Goal: Communication & Community: Share content

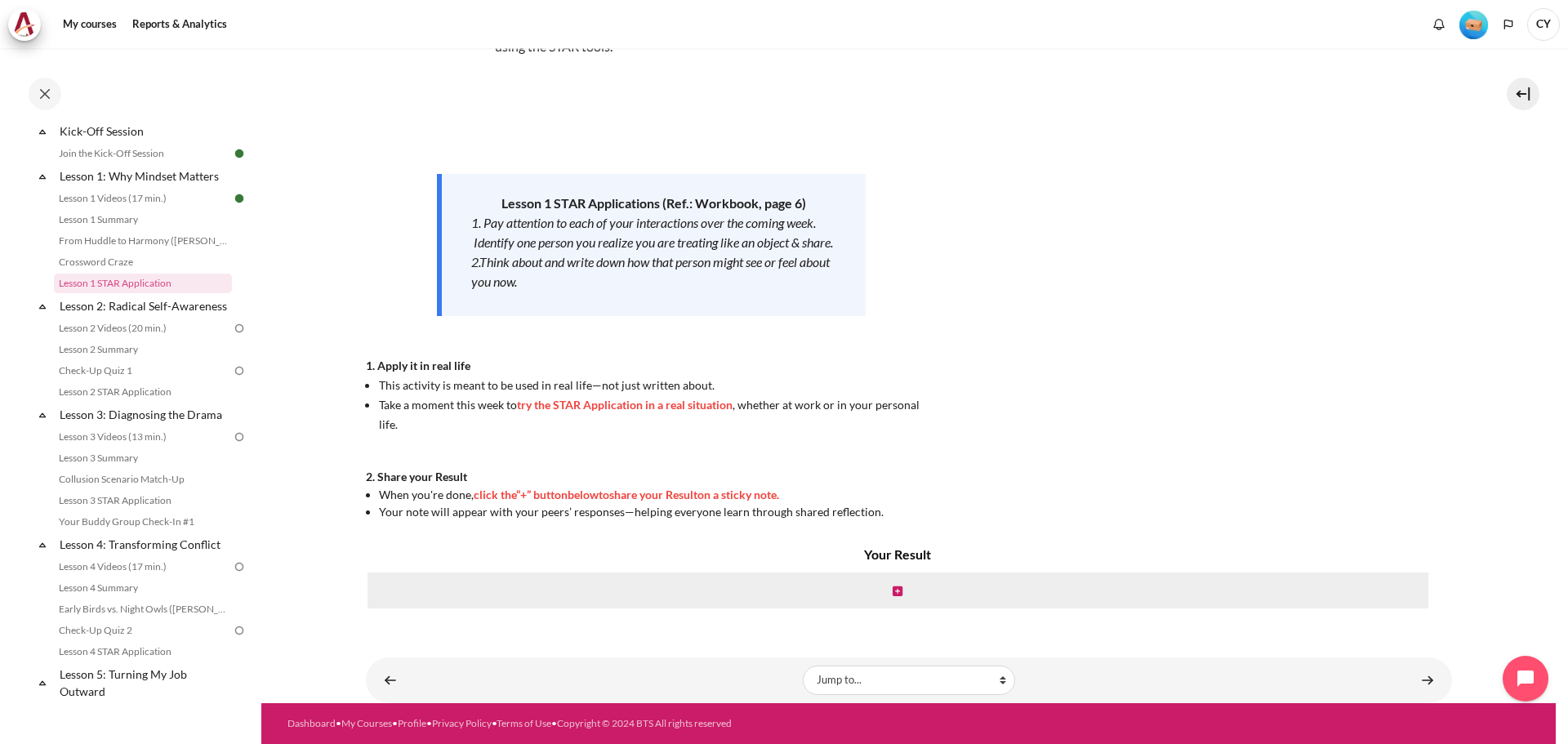
scroll to position [219, 0]
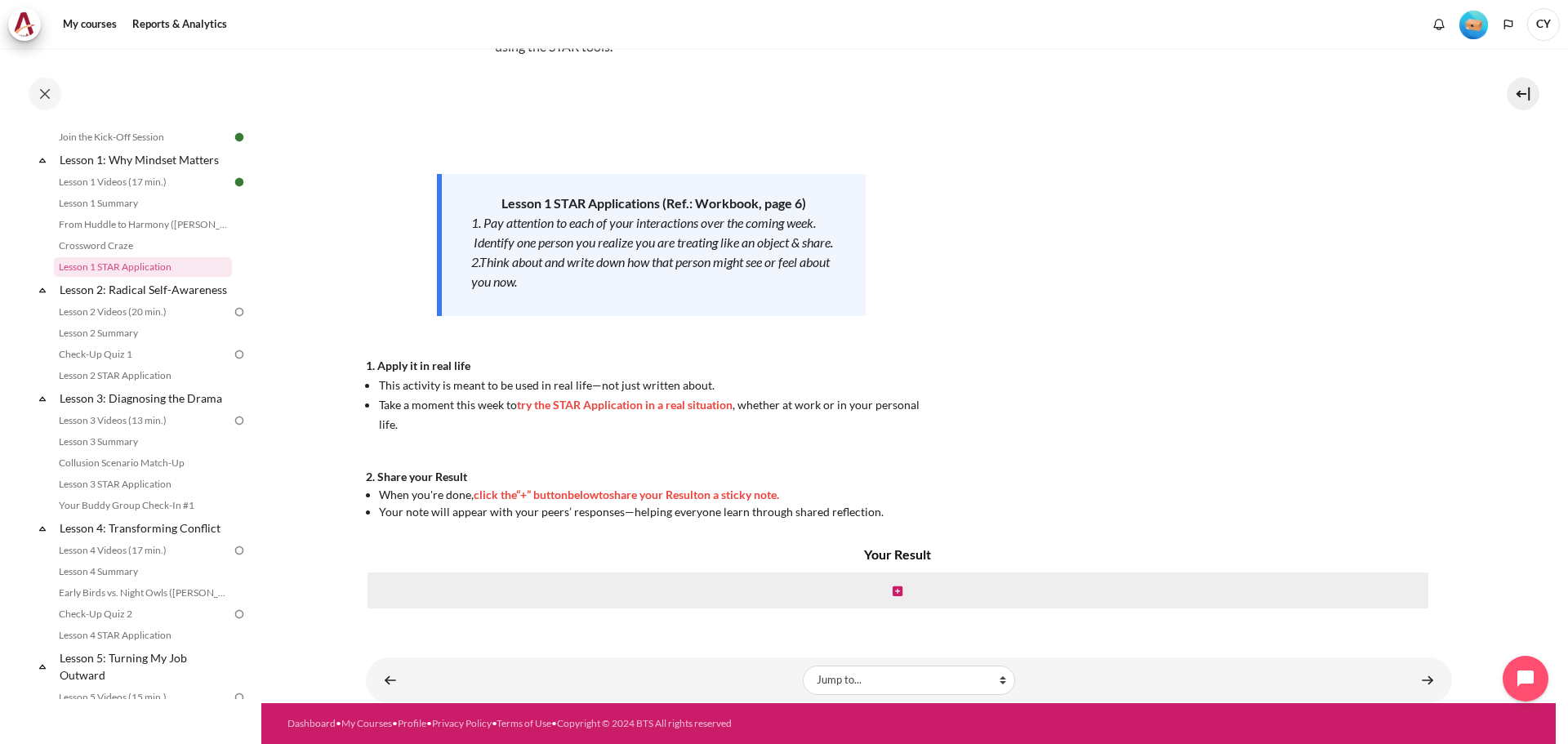
click at [1474, 23] on img "Level #1" at bounding box center [1473, 25] width 28 height 29
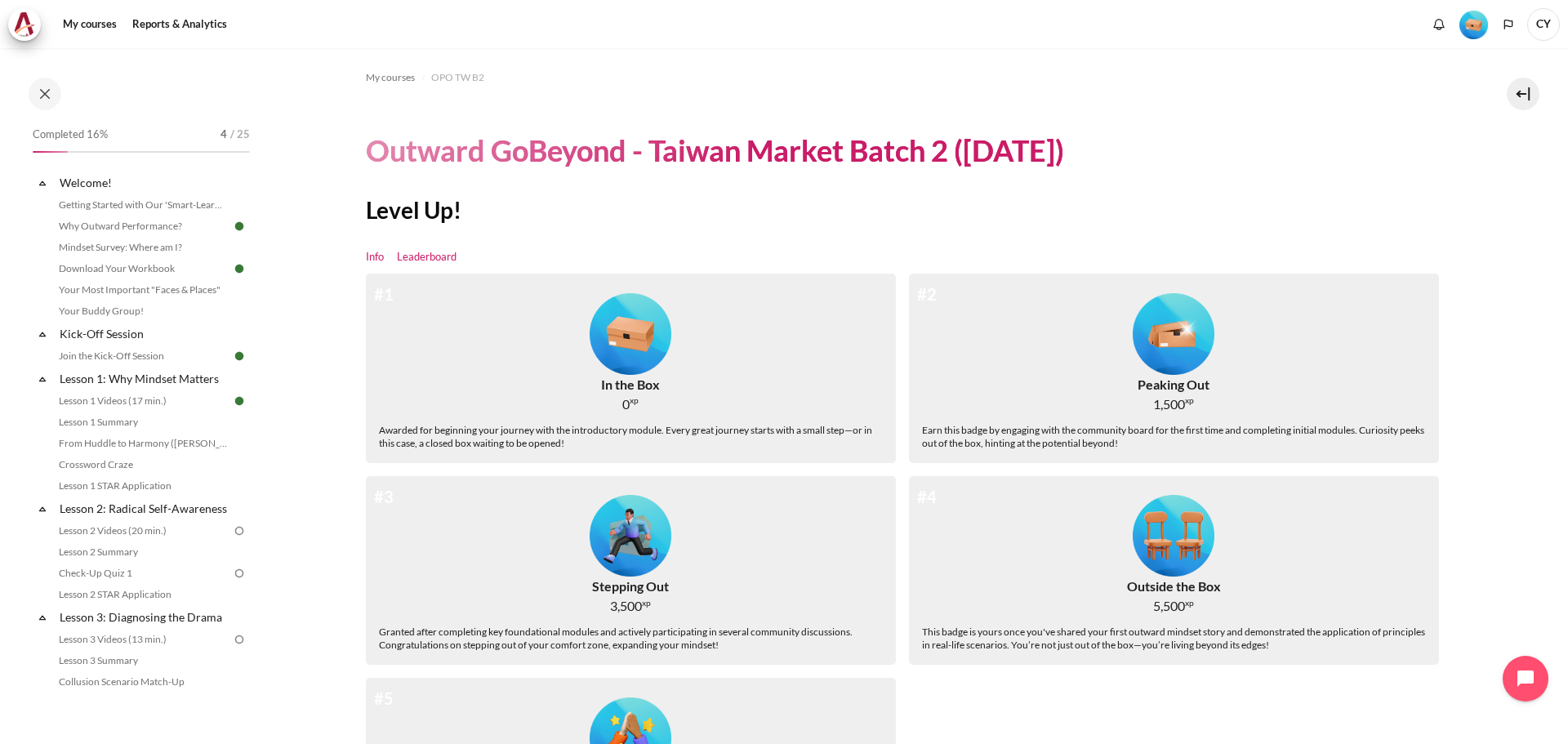
click at [428, 255] on link "Leaderboard" at bounding box center [426, 258] width 60 height 17
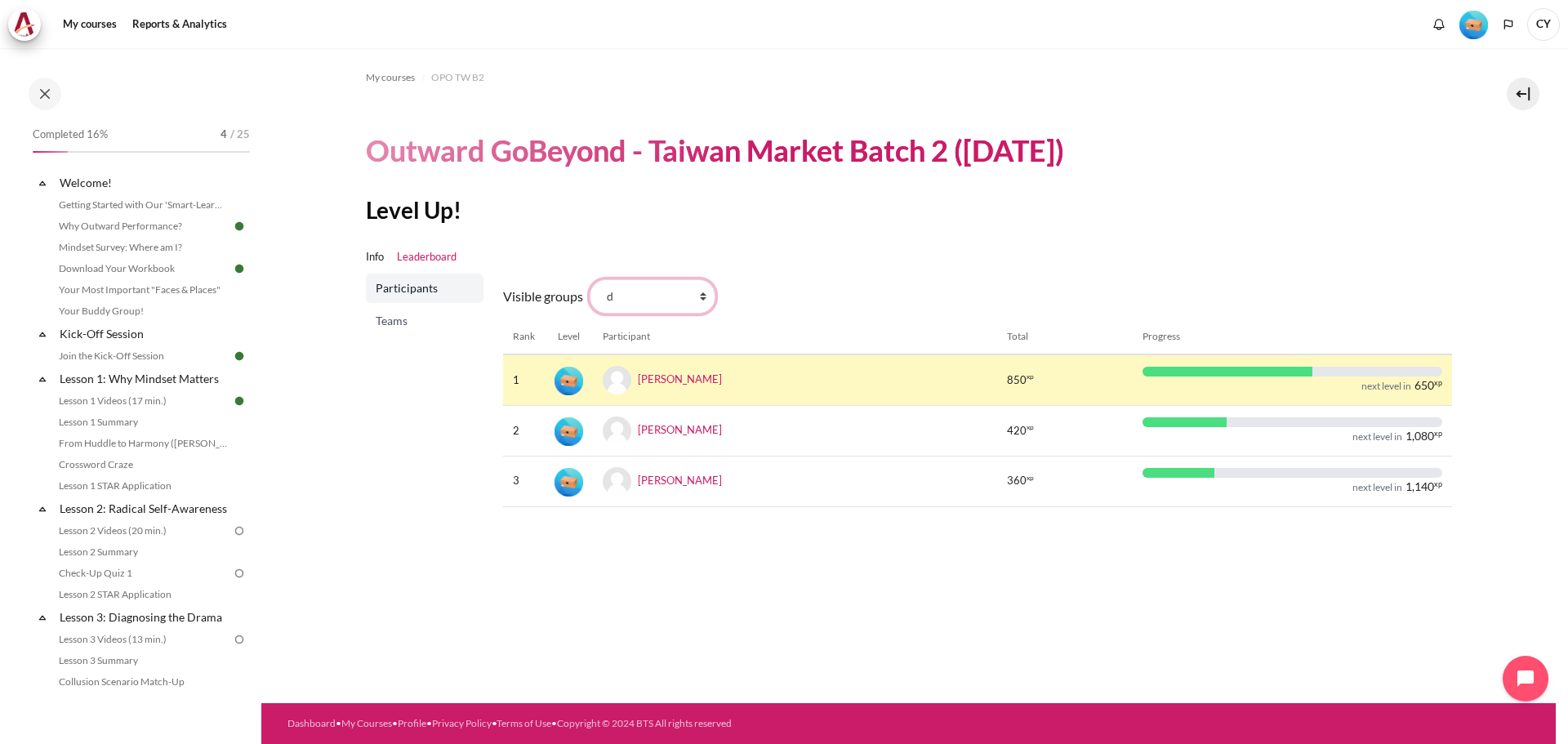
click at [701, 300] on select "All participants d 1 2 3 4 5 6 7 8 9 a b c e f g h i" at bounding box center [652, 296] width 126 height 34
select select "0"
click at [589, 279] on select "All participants d 1 2 3 4 5 6 7 8 9 a b c e f g h i" at bounding box center [652, 296] width 126 height 34
click at [695, 292] on select "All participants d 1 2 3 4 5 6 7 8 9 a b c e f g h i" at bounding box center [652, 296] width 126 height 34
select select "4952"
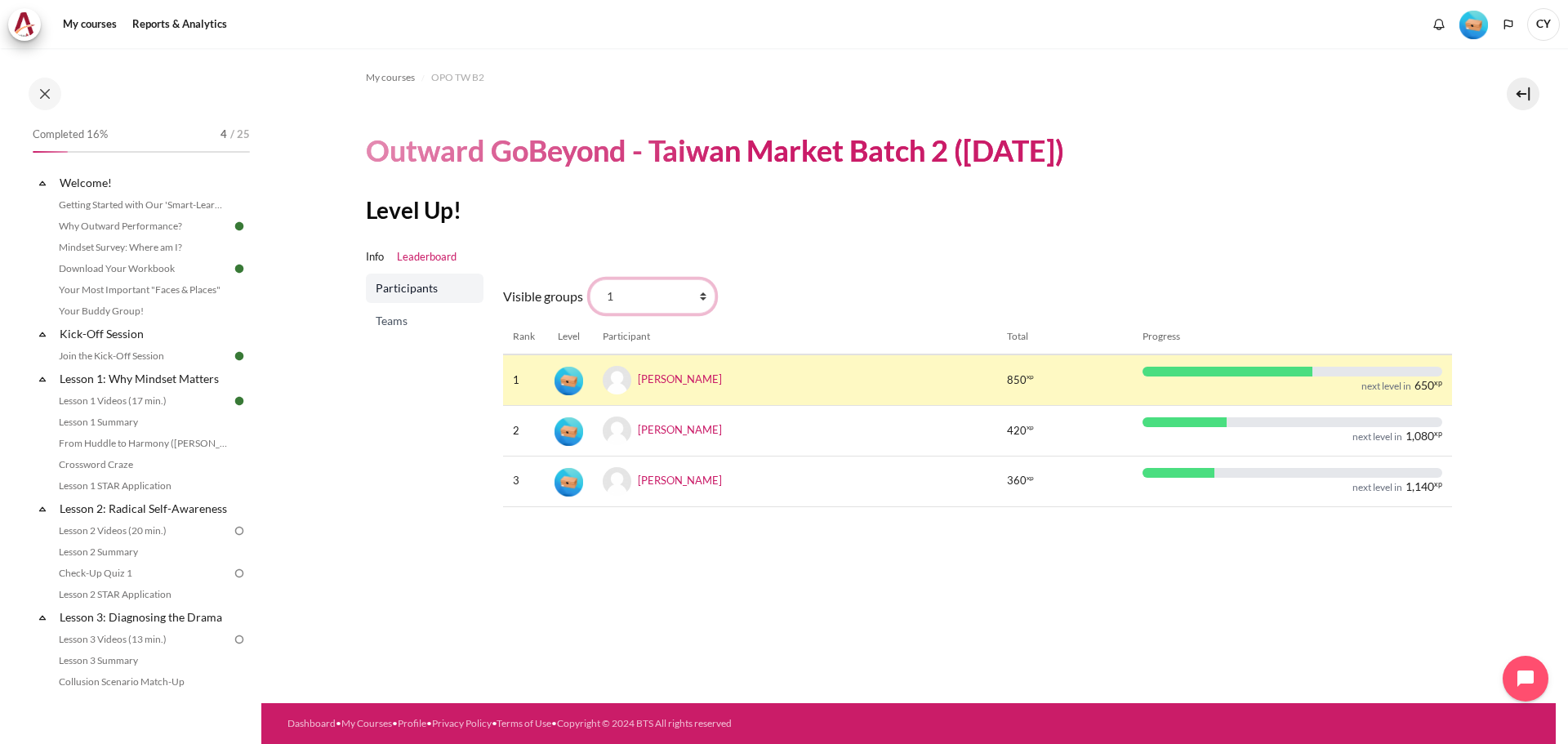
click at [589, 279] on select "All participants d 1 2 3 4 5 6 7 8 9 a b c e f g h i" at bounding box center [652, 296] width 126 height 34
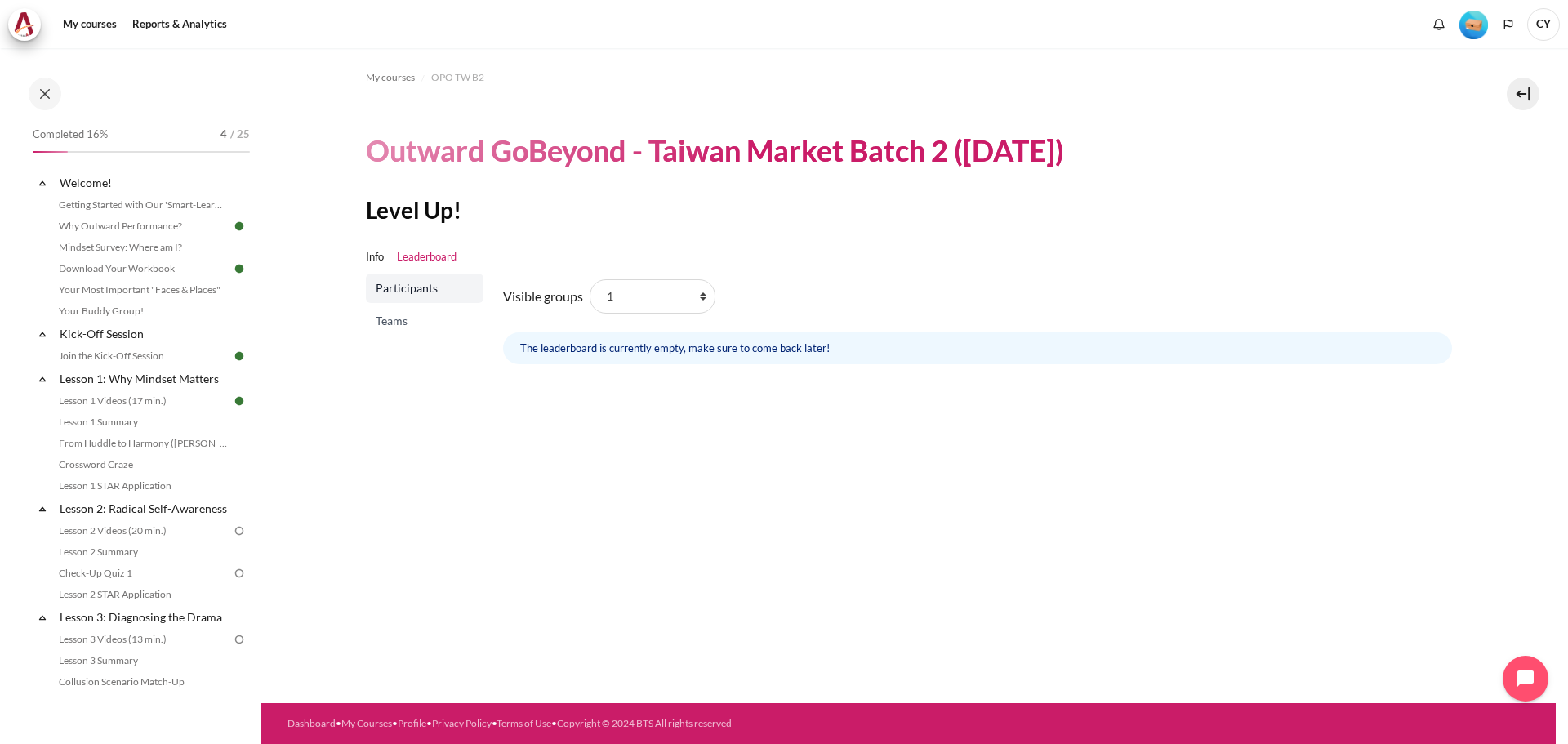
click at [388, 317] on span "Teams" at bounding box center [425, 320] width 101 height 17
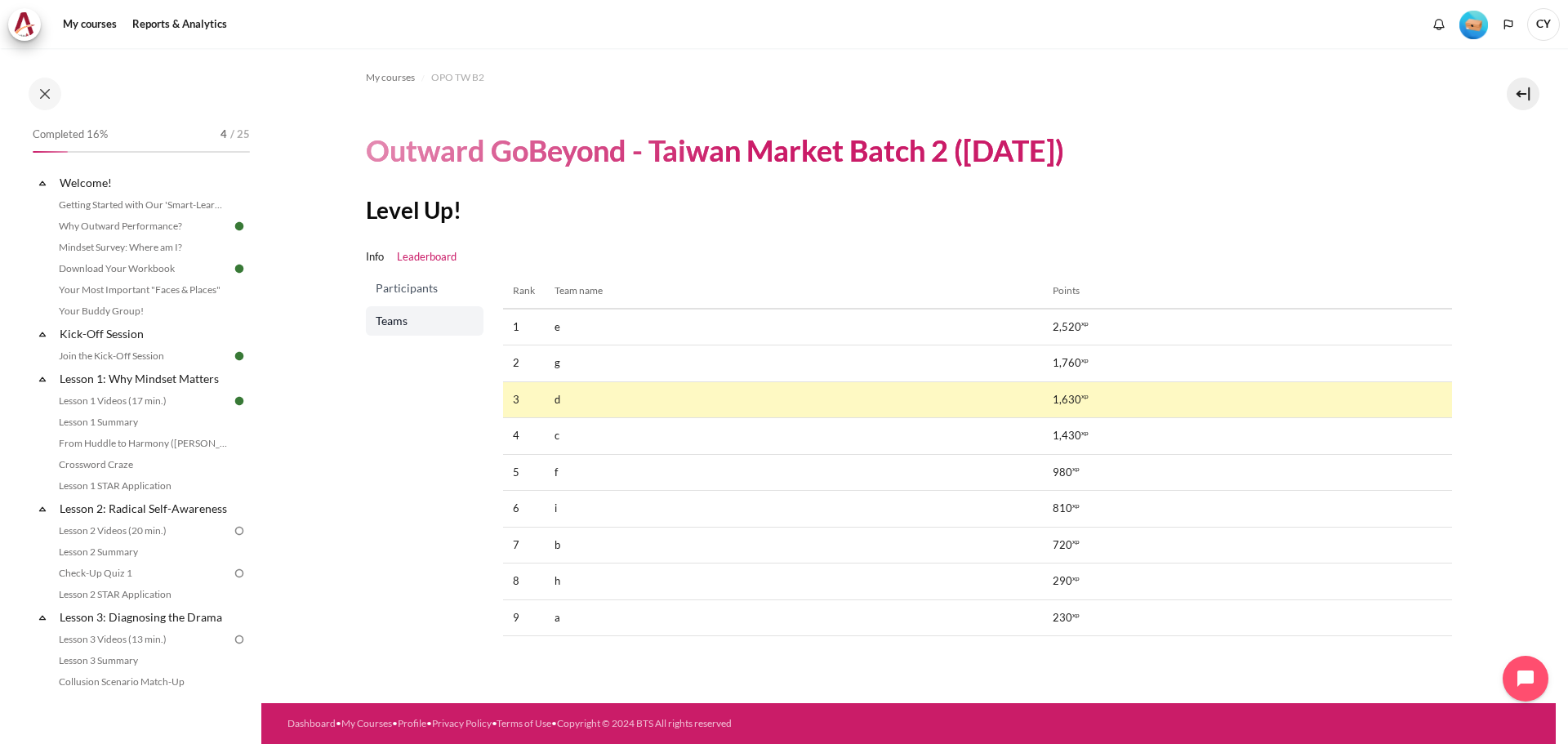
click at [392, 288] on span "Participants" at bounding box center [425, 288] width 101 height 17
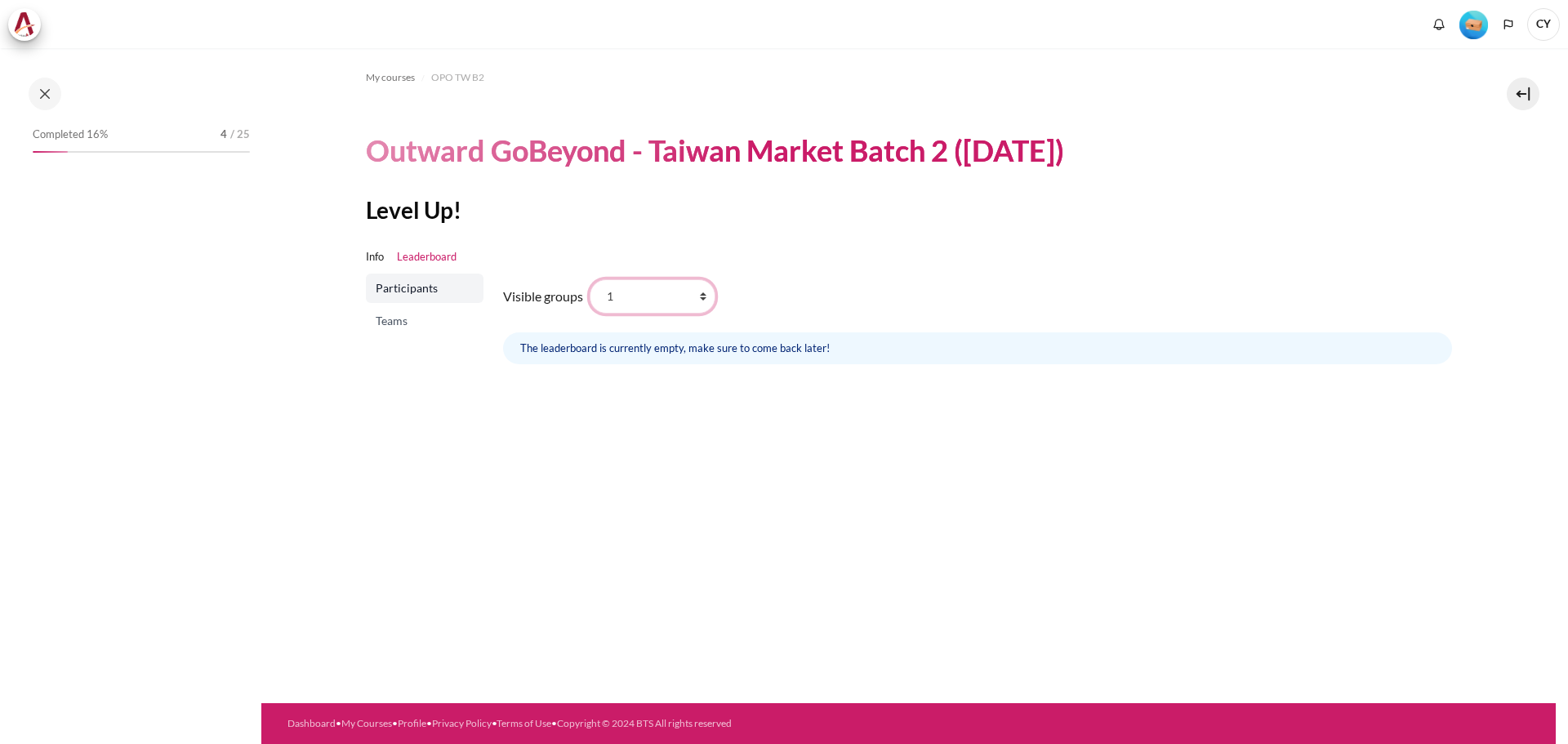
click at [697, 293] on select "All participants d 1 2 3 4 5 6 7 8 9 a b c e f g h i" at bounding box center [652, 296] width 126 height 34
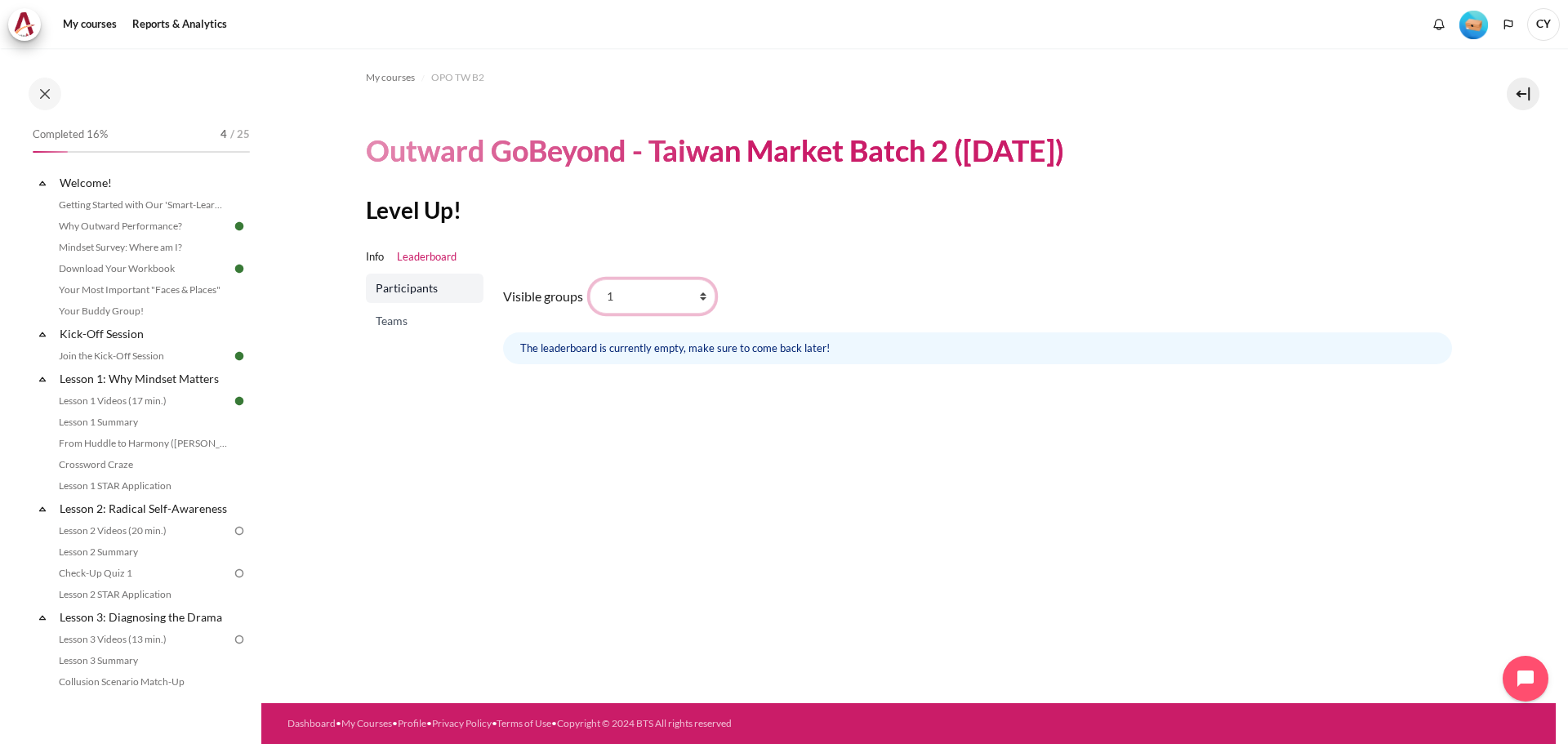
select select "4974"
click at [589, 279] on select "All participants d 1 2 3 4 5 6 7 8 9 a b c e f g h i" at bounding box center [652, 296] width 126 height 34
click at [409, 285] on span "Participants" at bounding box center [425, 288] width 101 height 17
click at [706, 293] on select "All participants d 1 2 3 4 5 6 7 8 9 a b c e f g h i" at bounding box center [652, 296] width 126 height 34
select select "4973"
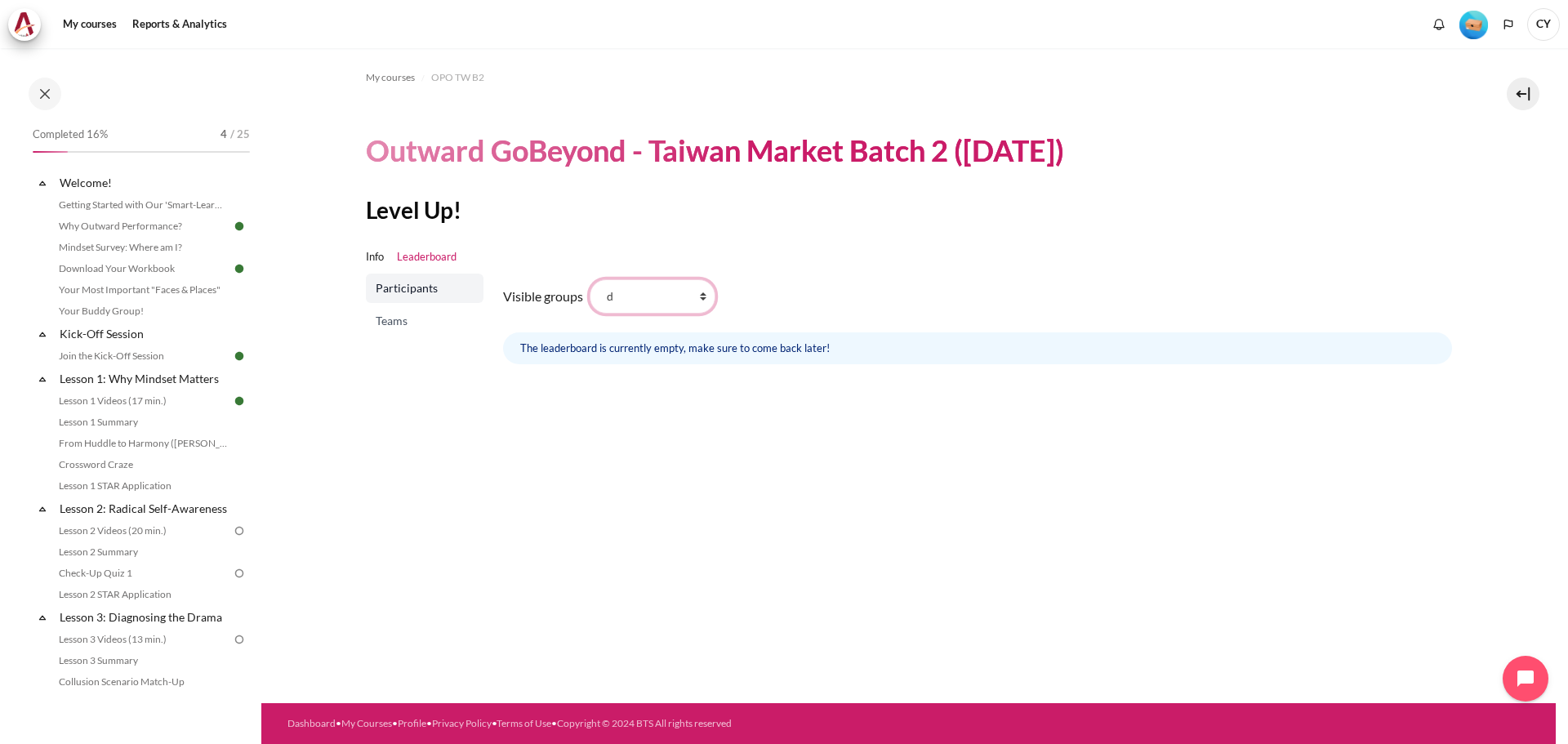
click at [589, 279] on select "All participants d 1 2 3 4 5 6 7 8 9 a b c e f g h i" at bounding box center [652, 296] width 126 height 34
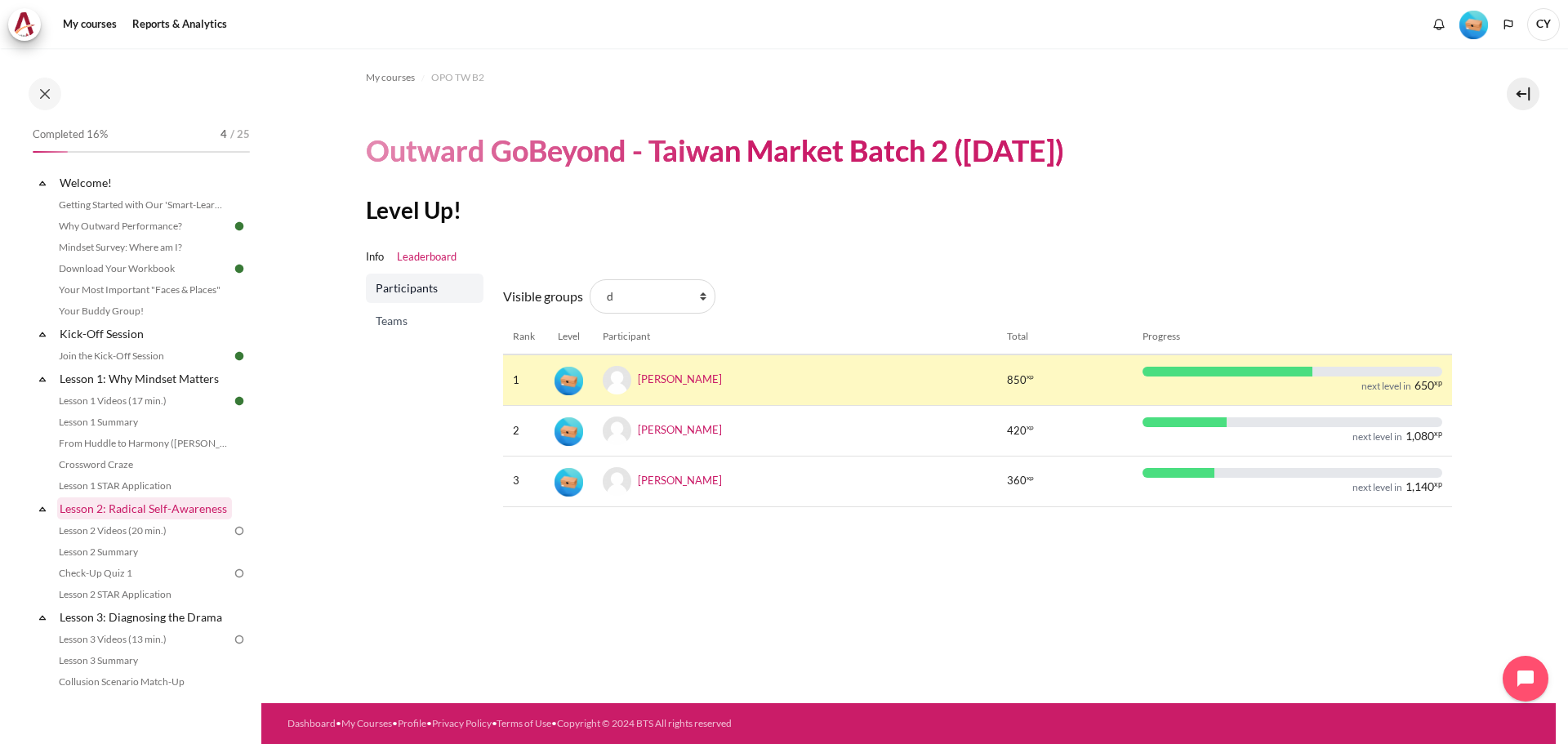
click at [103, 507] on link "Lesson 2: Radical Self-Awareness" at bounding box center [144, 508] width 175 height 22
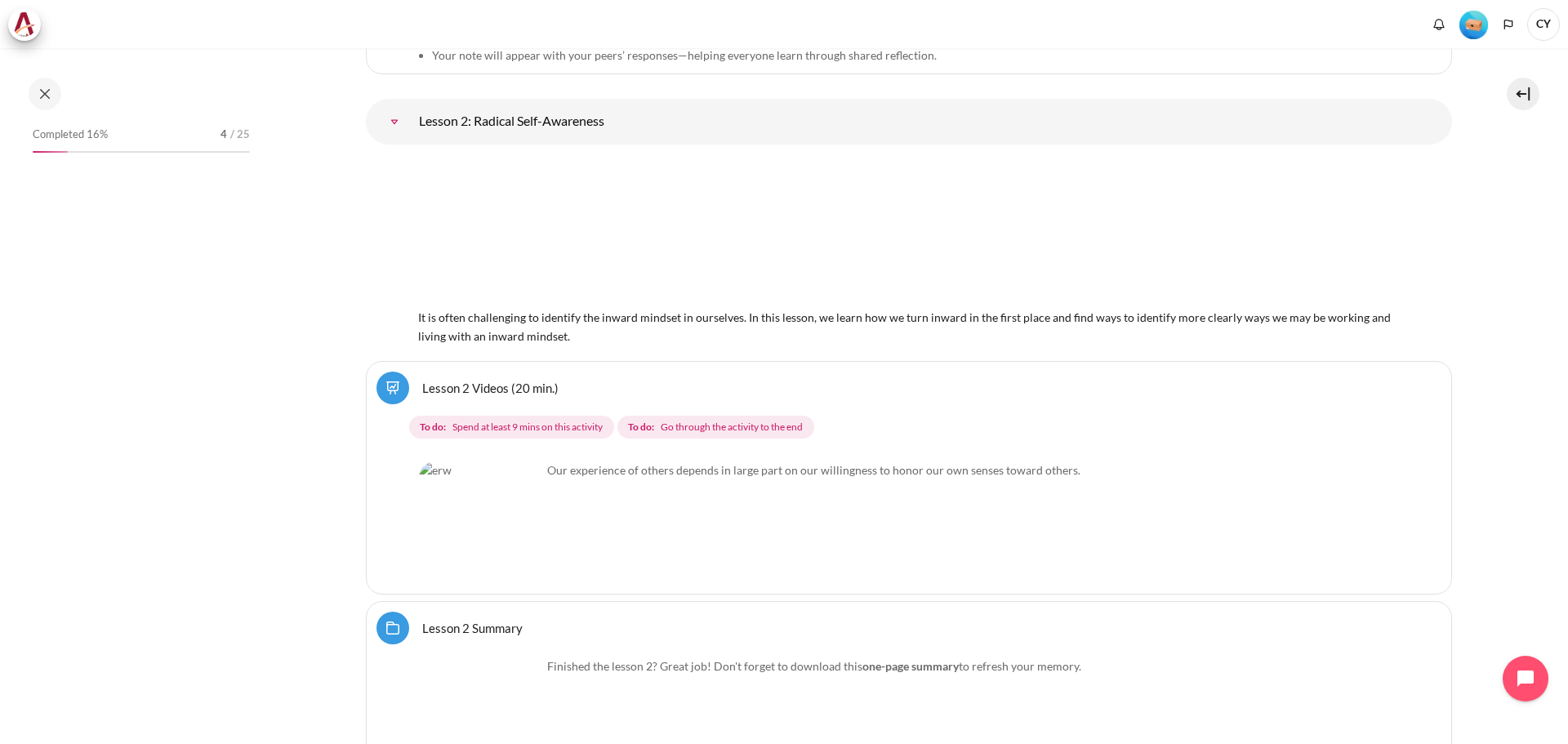
scroll to position [308, 0]
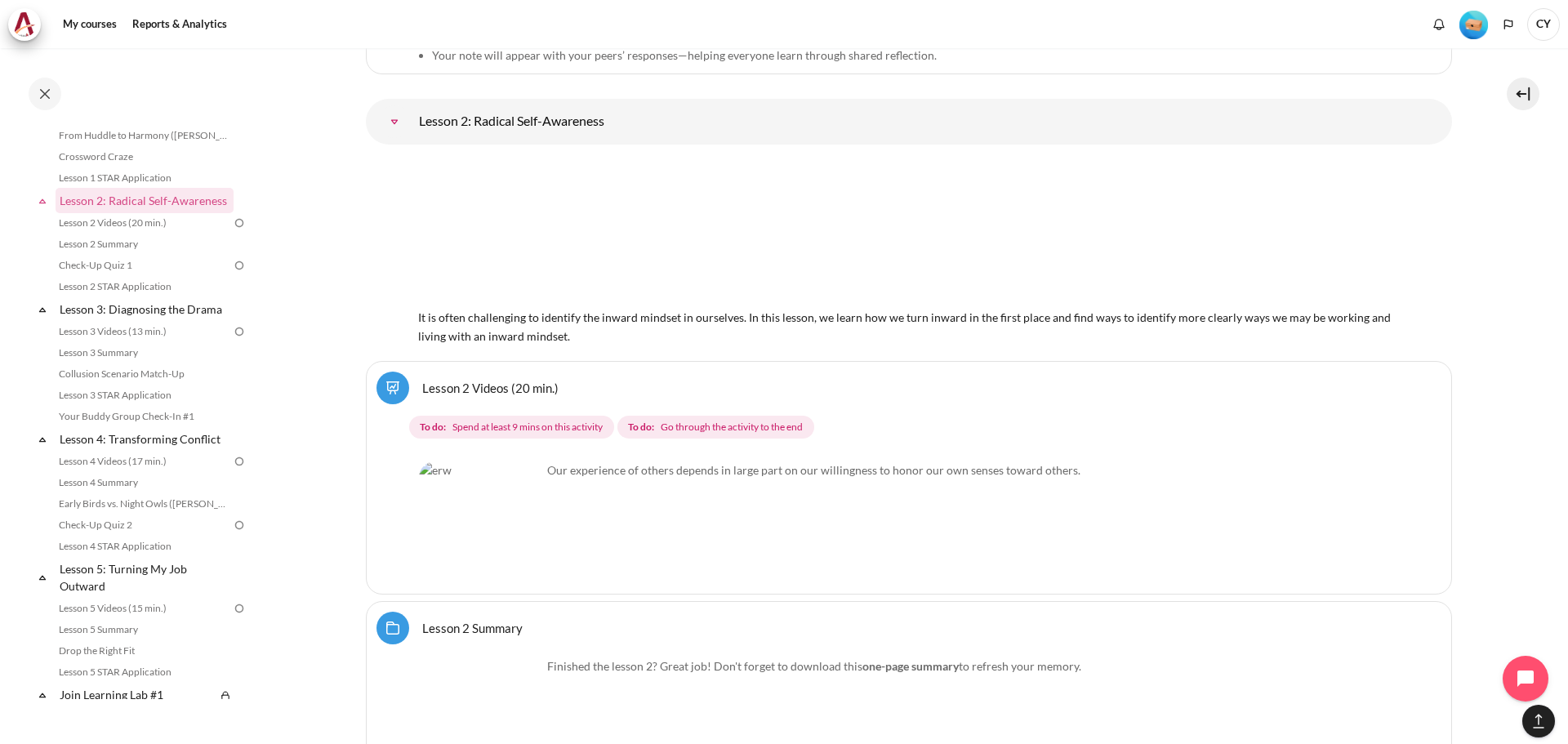
click at [512, 388] on link "Lesson 2 Videos (20 min.)" at bounding box center [490, 388] width 137 height 16
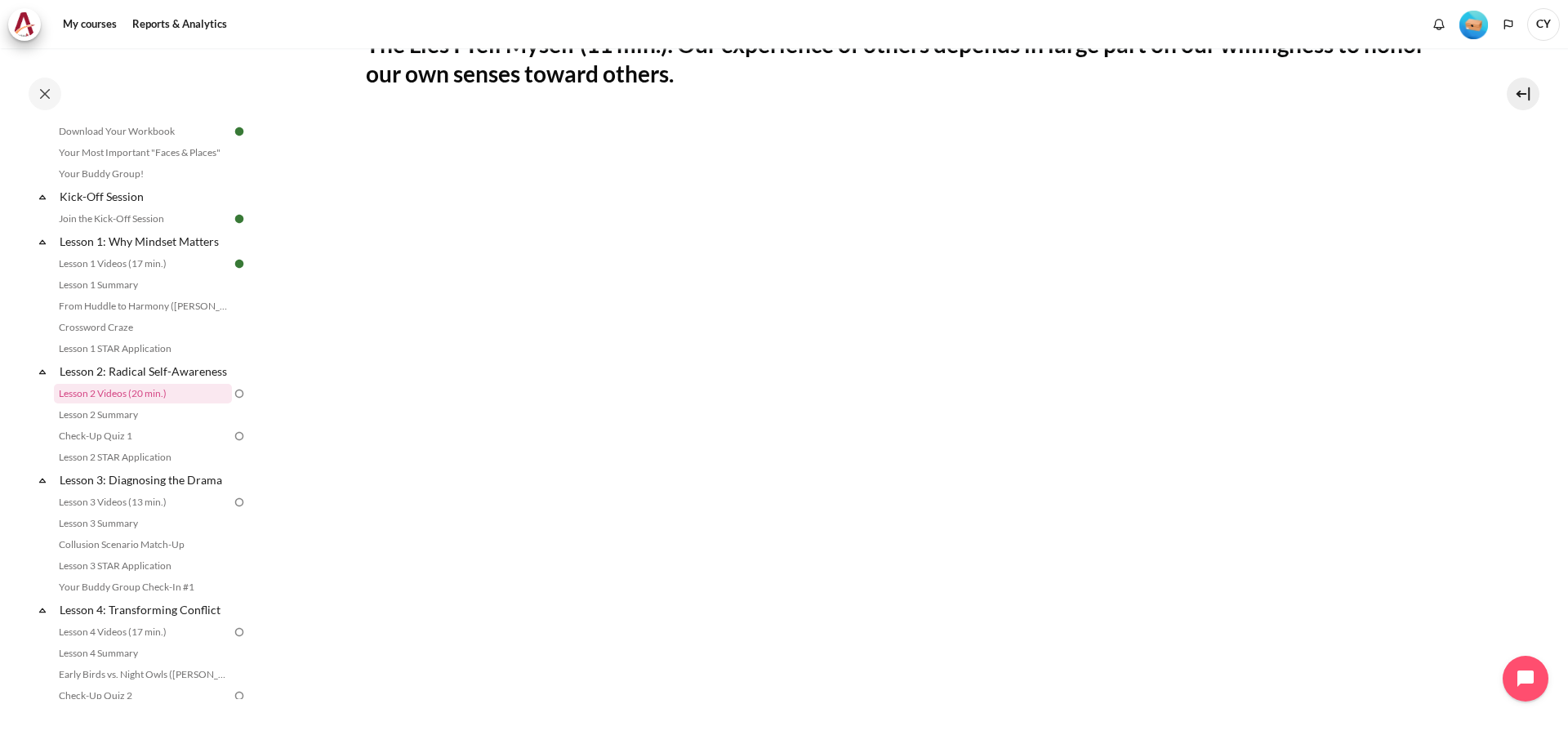
scroll to position [163, 0]
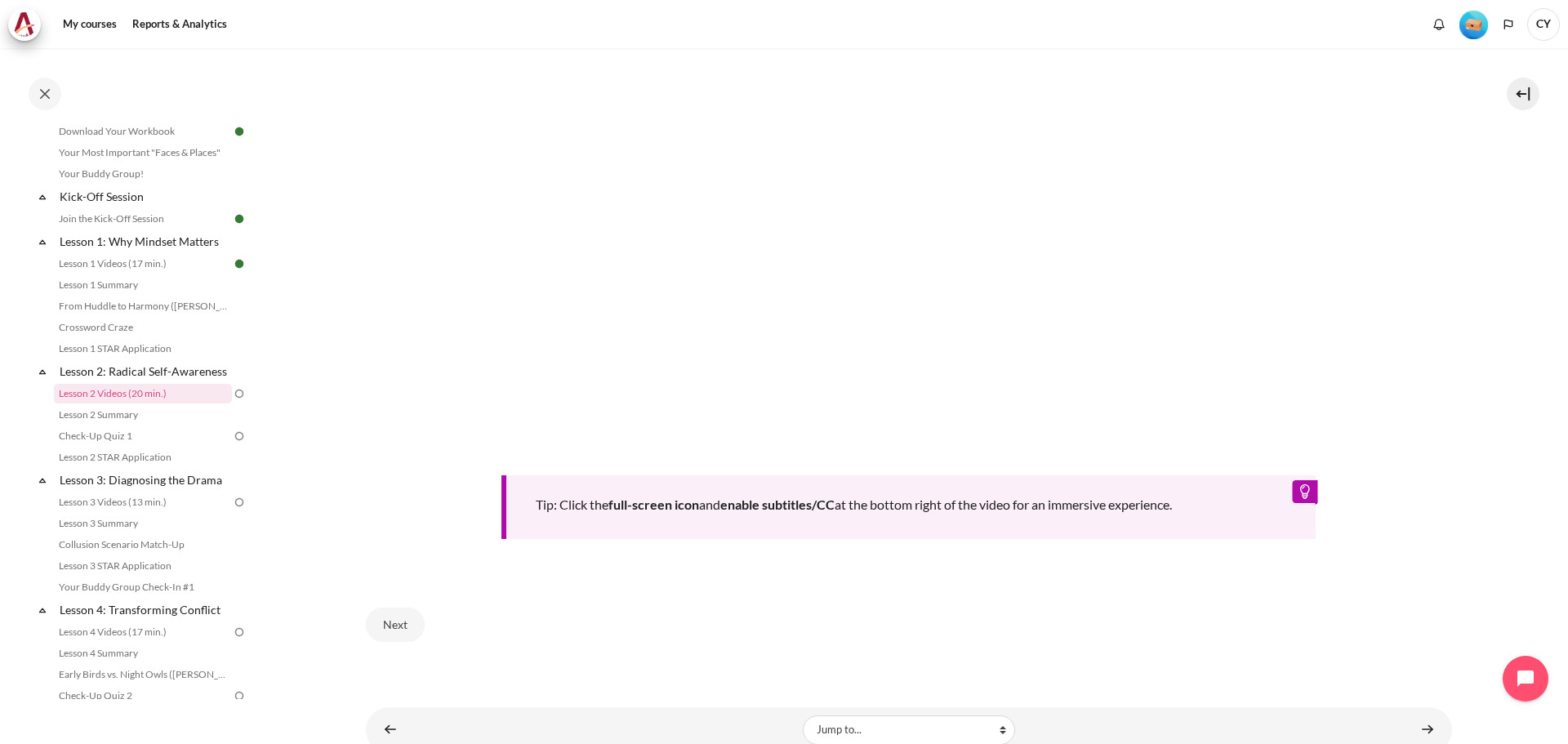
scroll to position [665, 0]
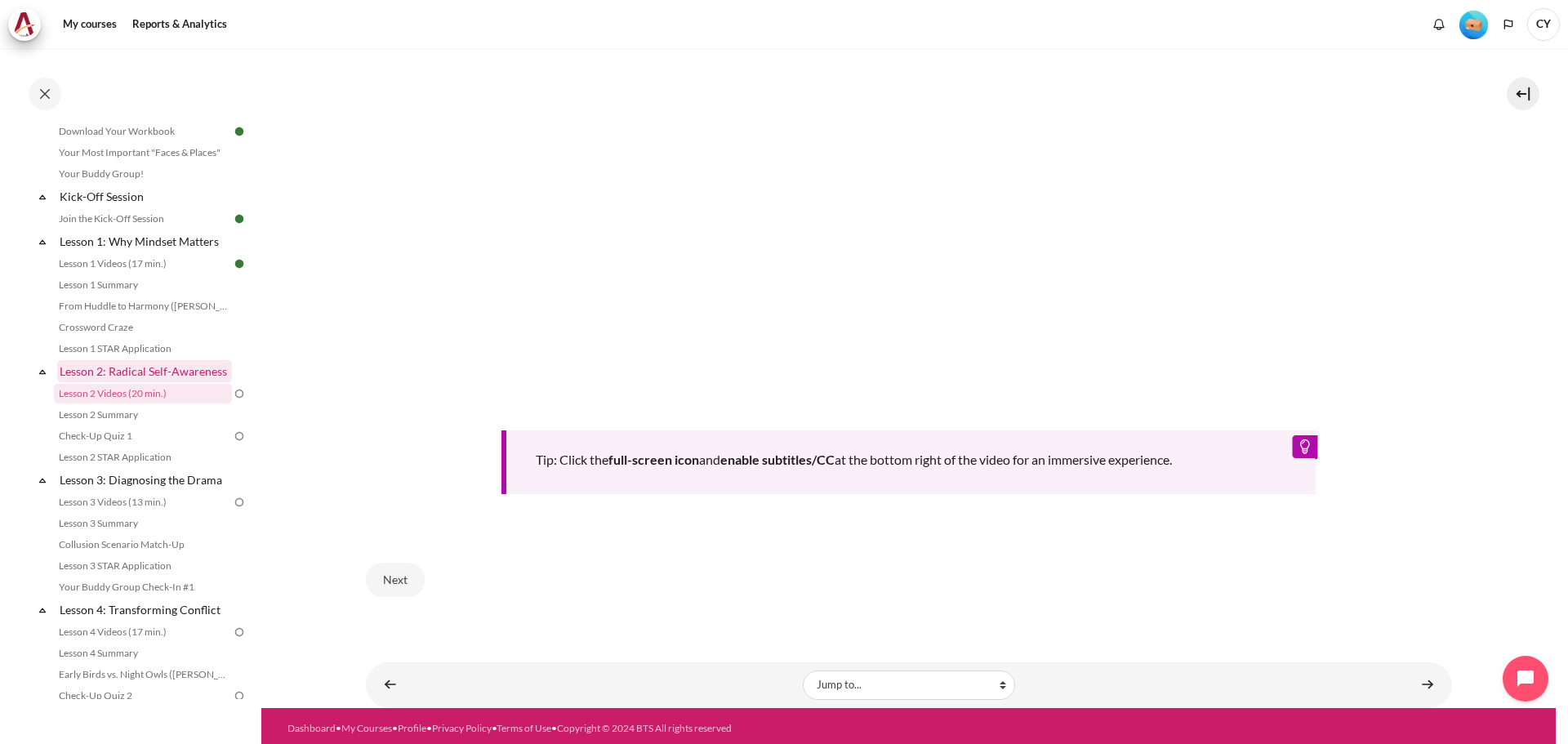
click at [105, 382] on link "Lesson 2: Radical Self-Awareness" at bounding box center [144, 372] width 175 height 22
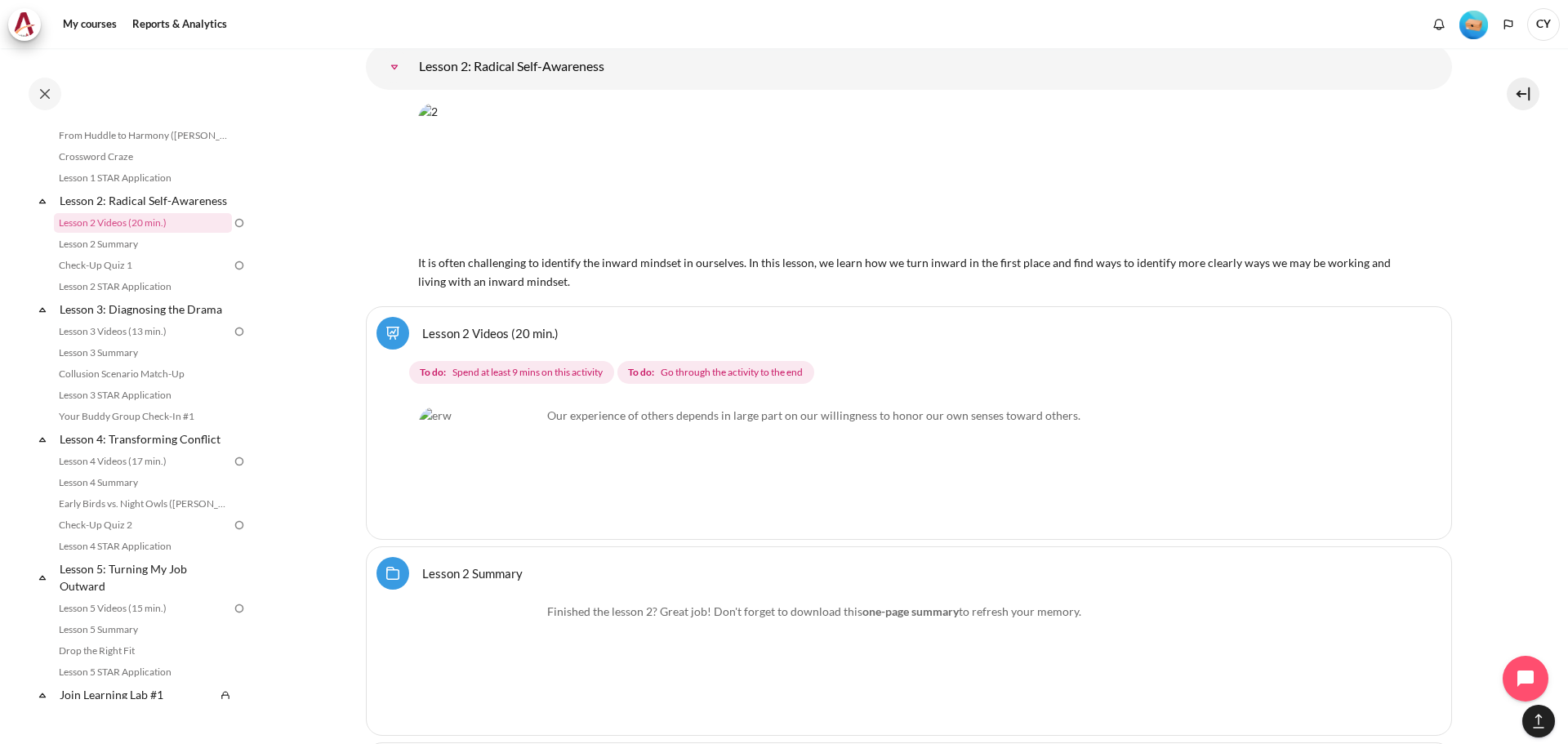
scroll to position [3951, 0]
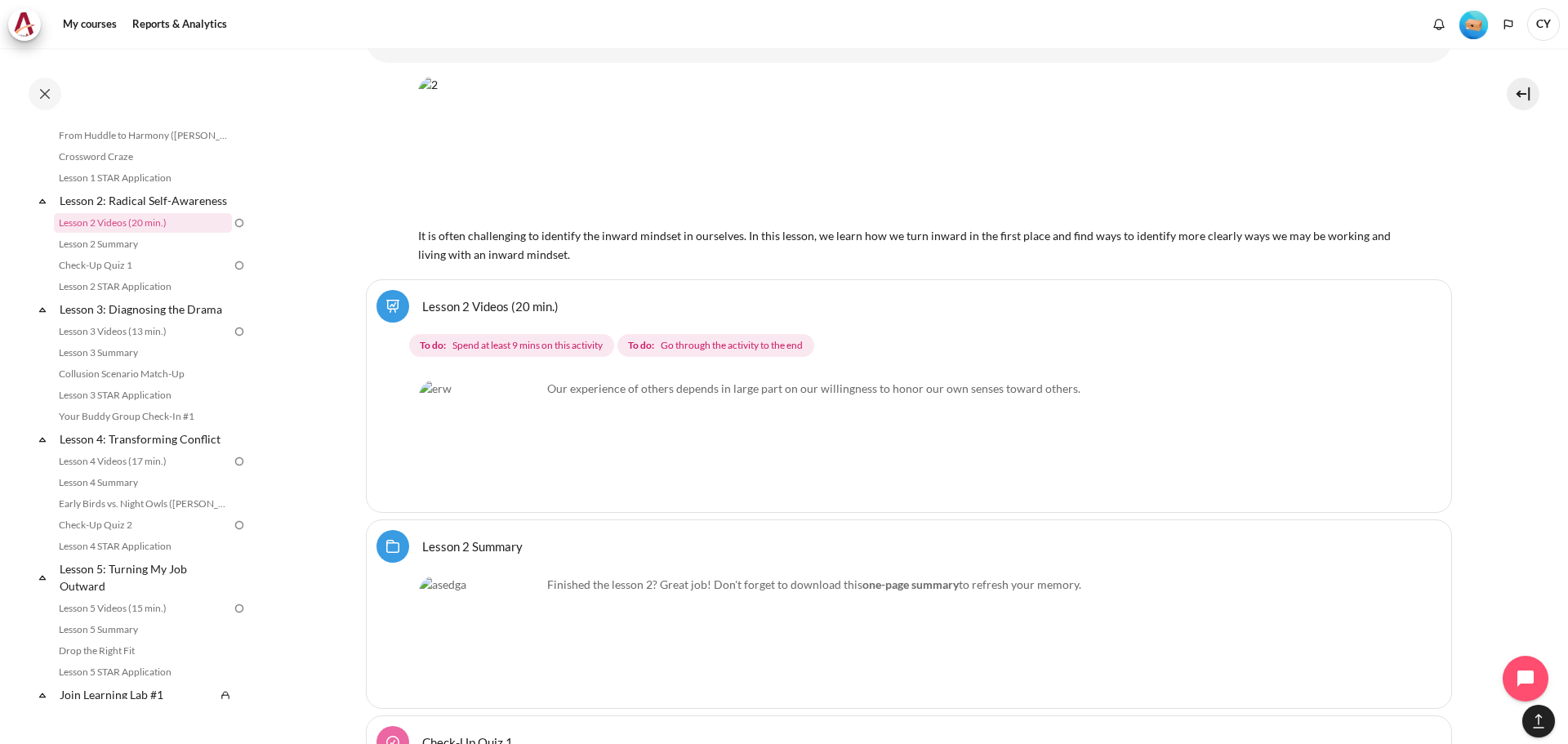
click at [689, 303] on div "Lesson 2 Videos (20 min.)" at bounding box center [909, 306] width 1065 height 32
click at [422, 299] on link "Lesson 2 Videos (20 min.)" at bounding box center [490, 306] width 137 height 16
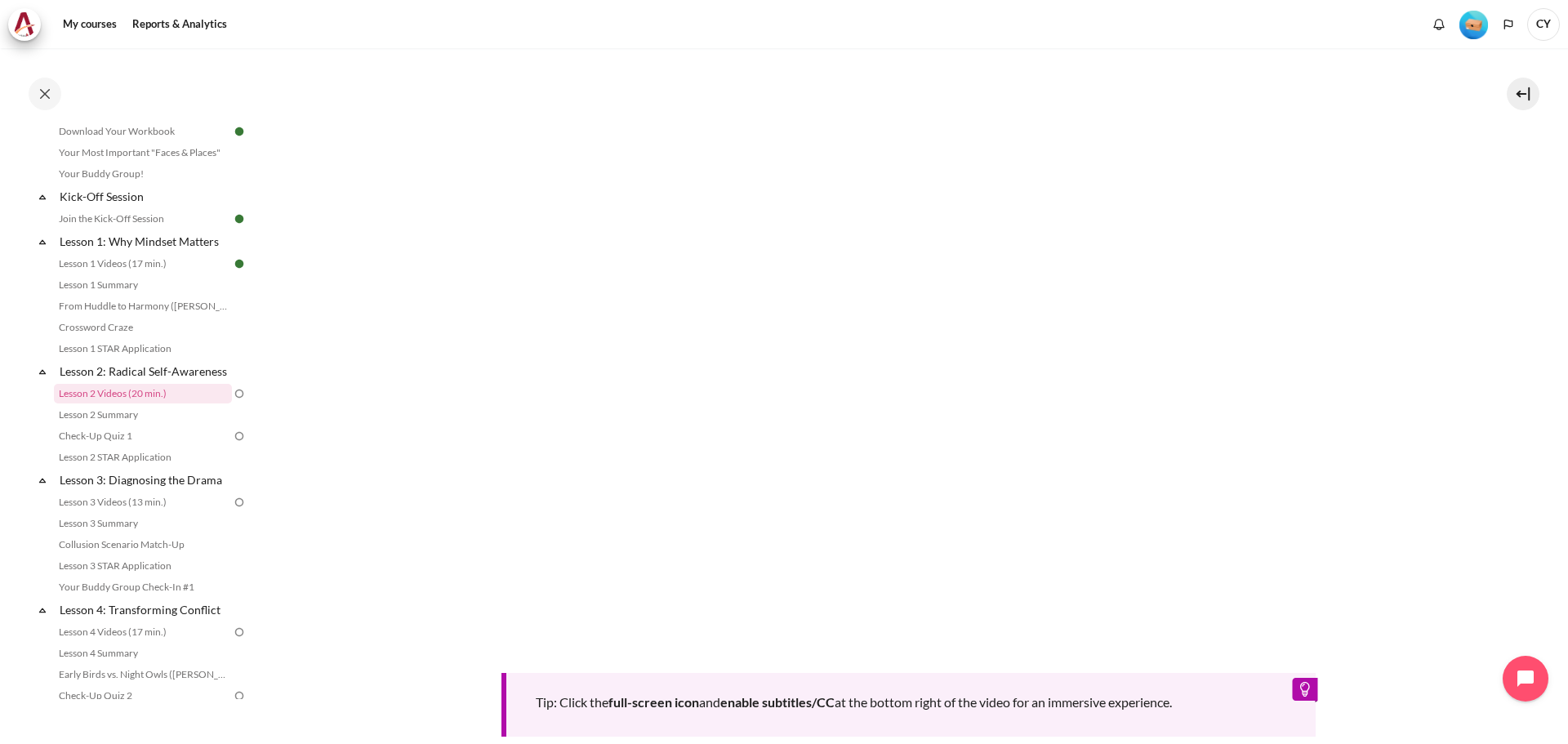
scroll to position [175, 0]
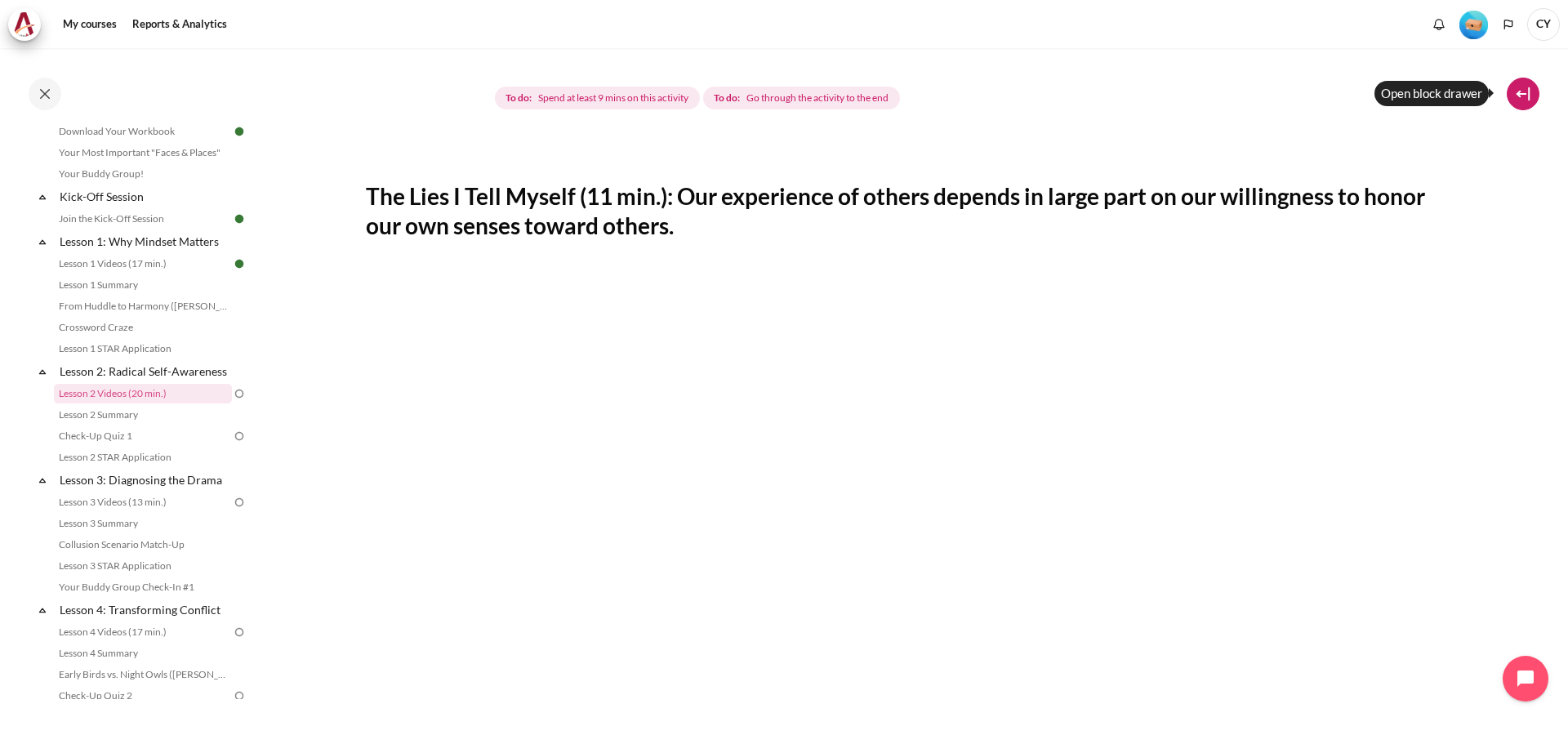
click at [1527, 94] on button at bounding box center [1523, 93] width 32 height 32
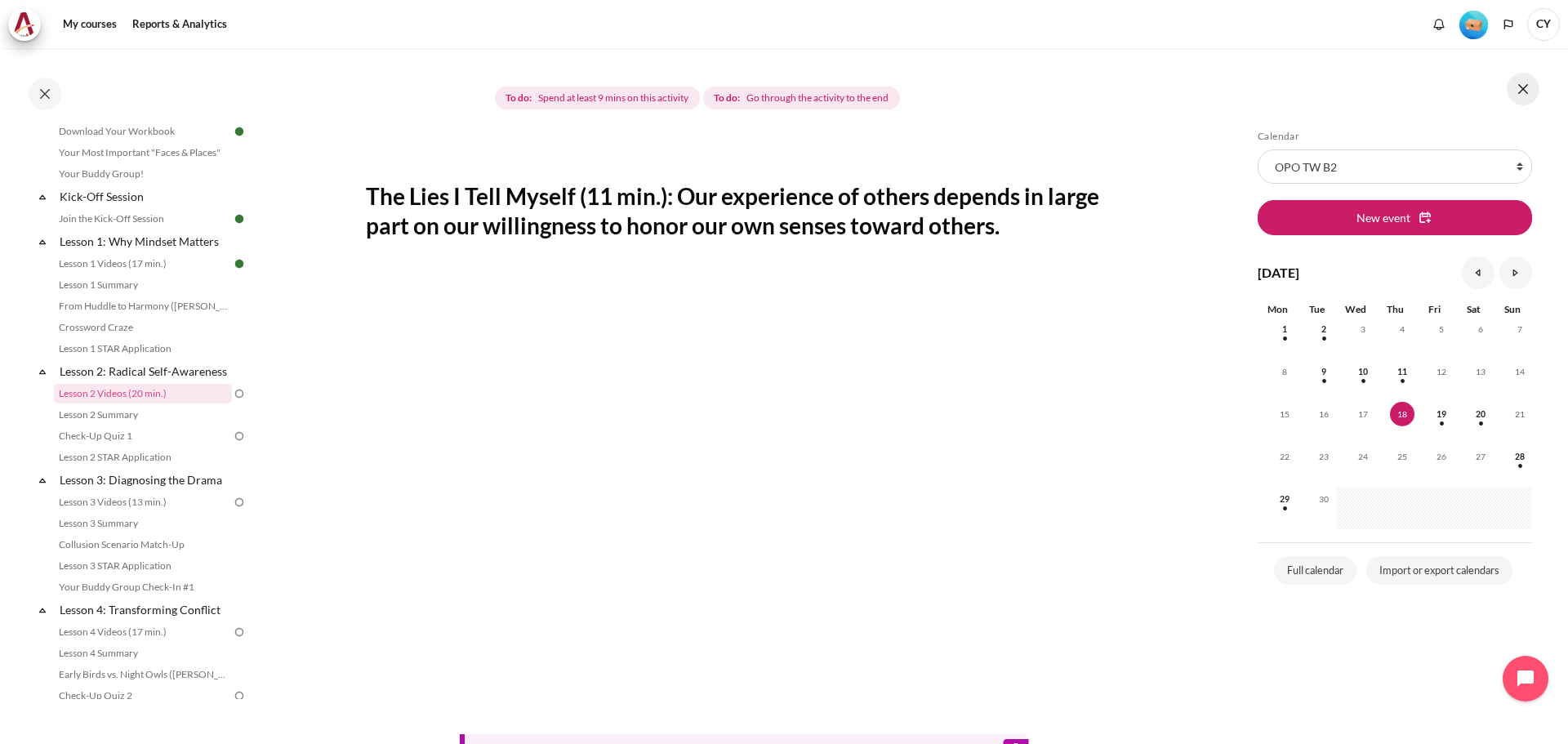
click at [1527, 94] on button at bounding box center [1523, 88] width 32 height 32
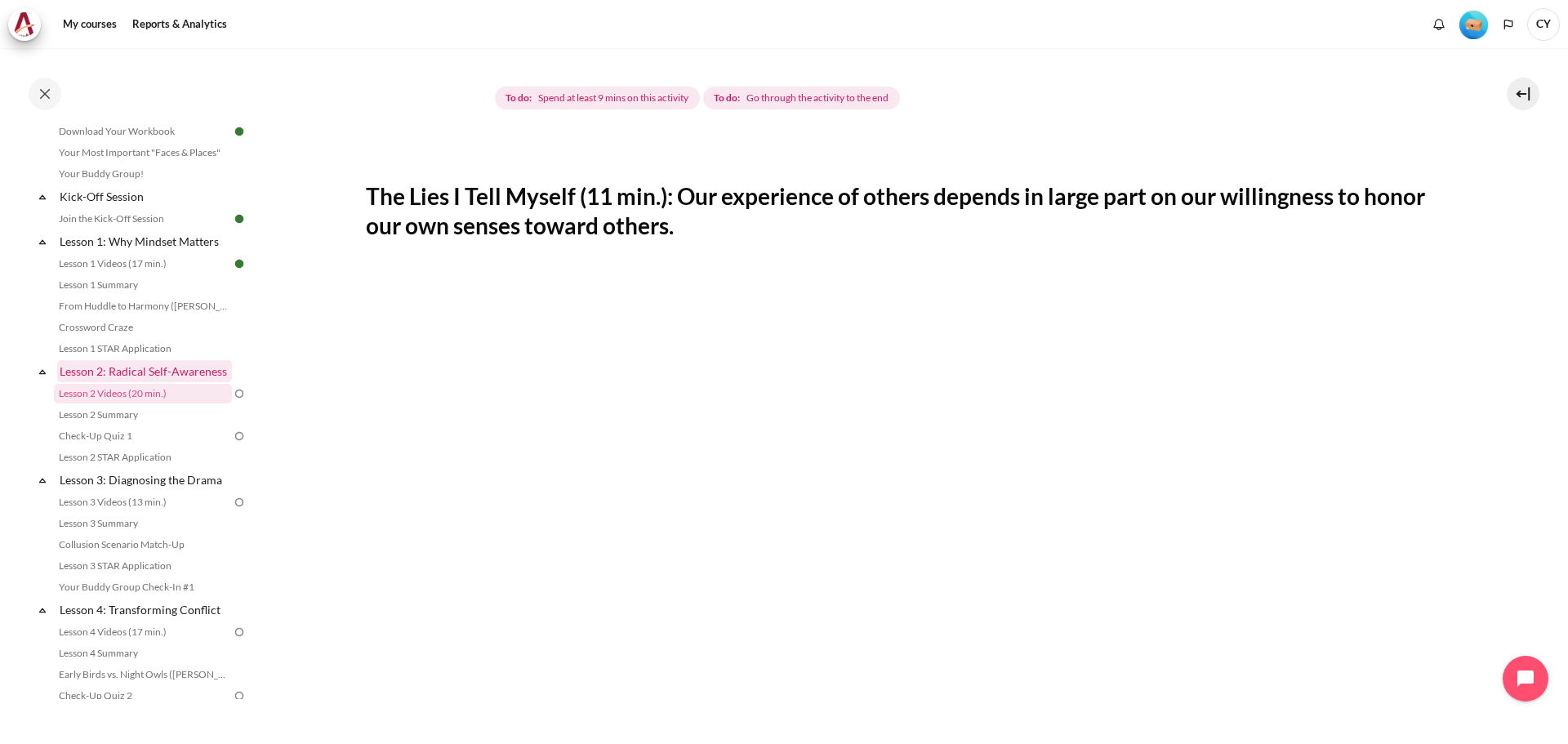
click at [127, 382] on link "Lesson 2: Radical Self-Awareness" at bounding box center [144, 372] width 175 height 22
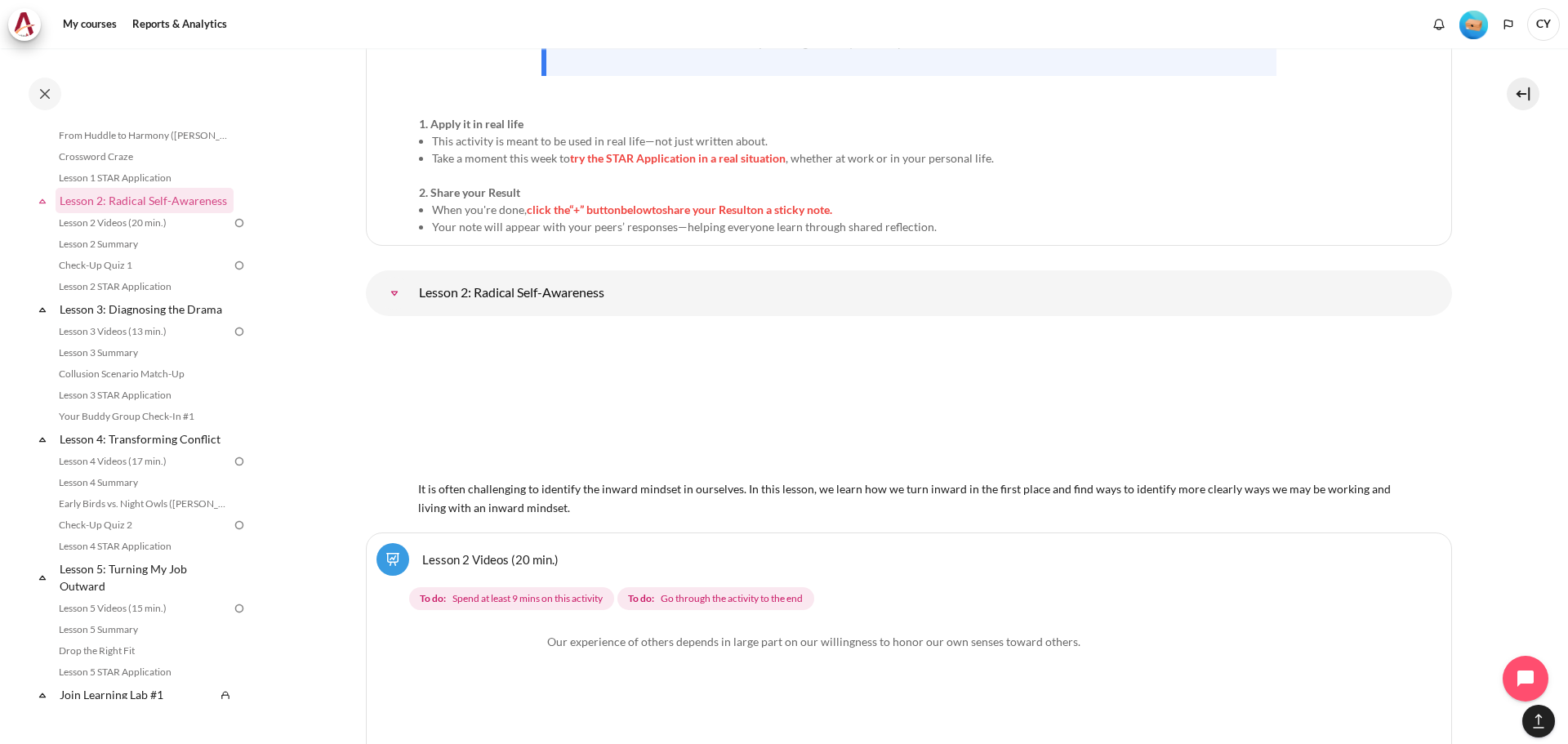
scroll to position [3705, 0]
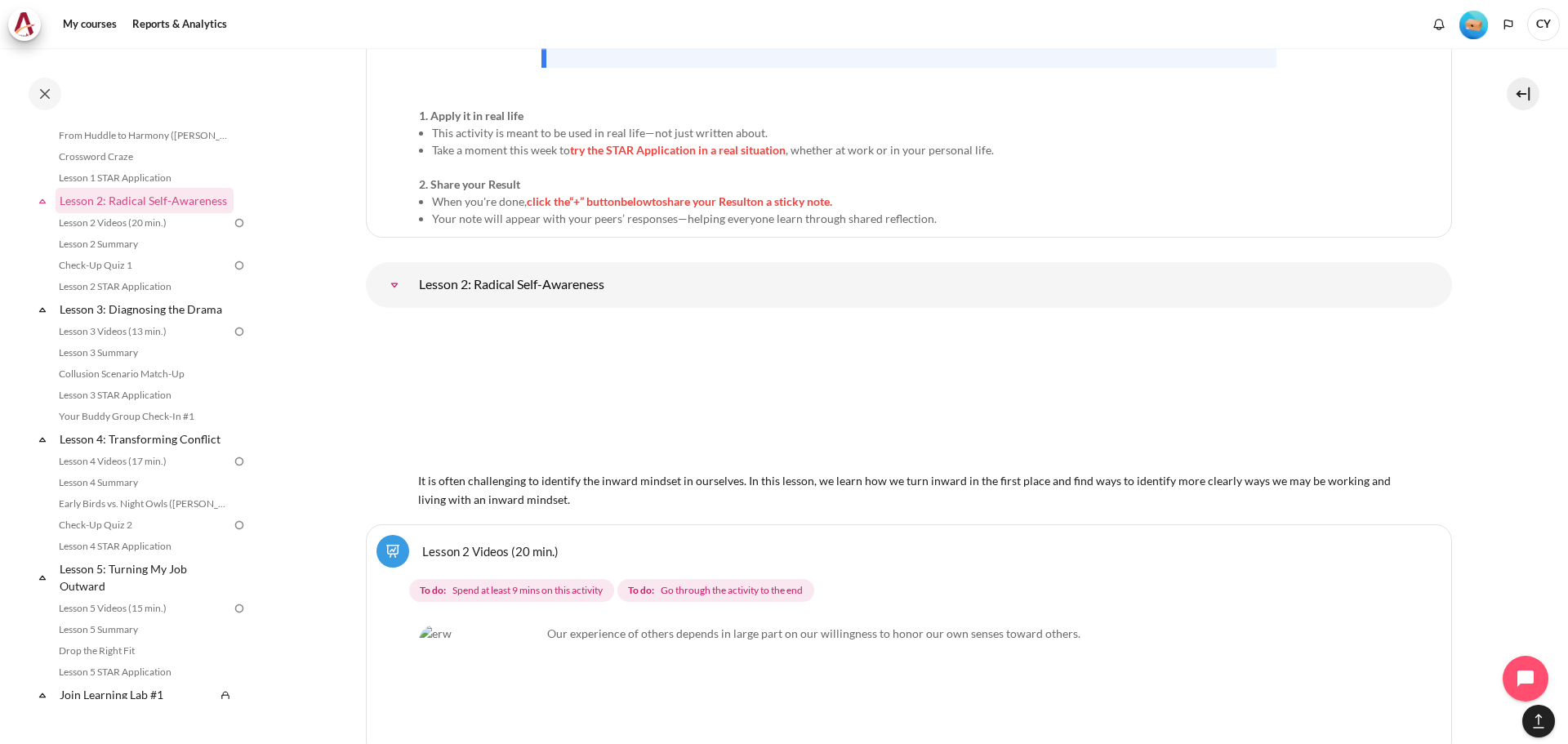
click at [411, 280] on link "Lesson 2: Radical Self-Awareness" at bounding box center [394, 284] width 32 height 32
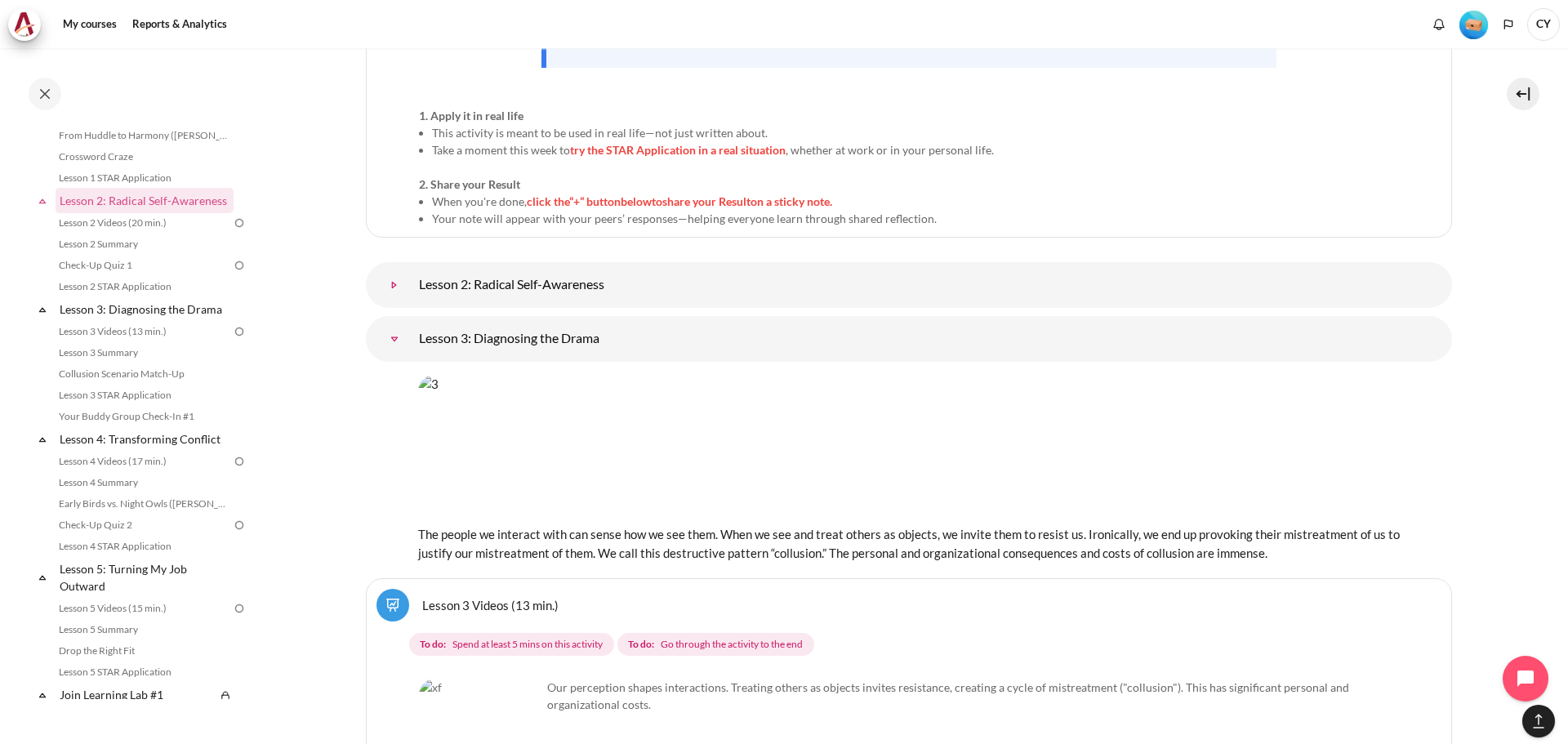
click at [411, 280] on link "Lesson 2: Radical Self-Awareness" at bounding box center [394, 284] width 32 height 32
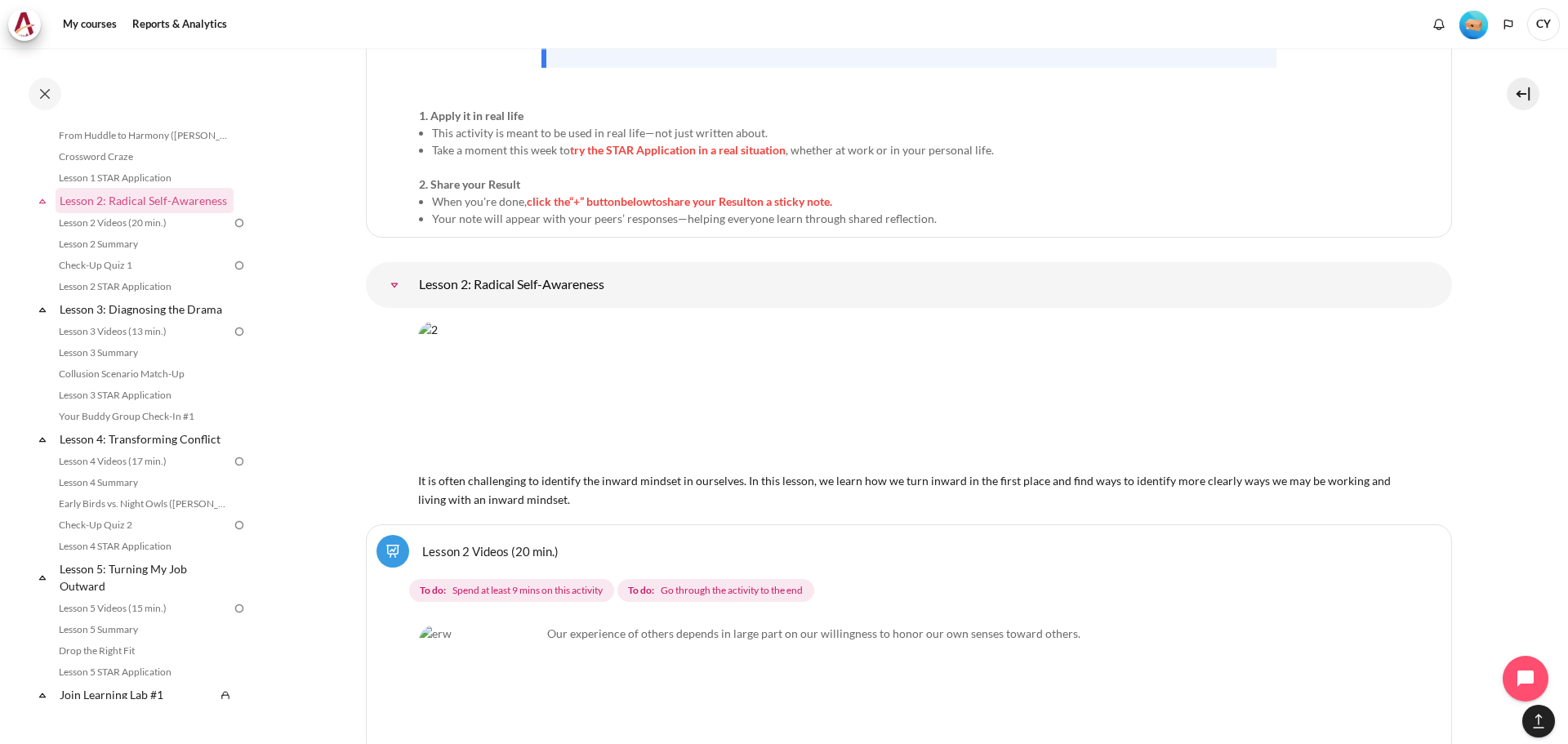
click at [675, 477] on span "It is often challenging to identify the inward mindset in ourselves. In this le…" at bounding box center [905, 482] width 973 height 51
click at [756, 588] on span "Go through the activity to the end" at bounding box center [731, 590] width 142 height 15
click at [768, 647] on div "Our experience of others depends in large part on our willingness to honor our …" at bounding box center [908, 646] width 980 height 41
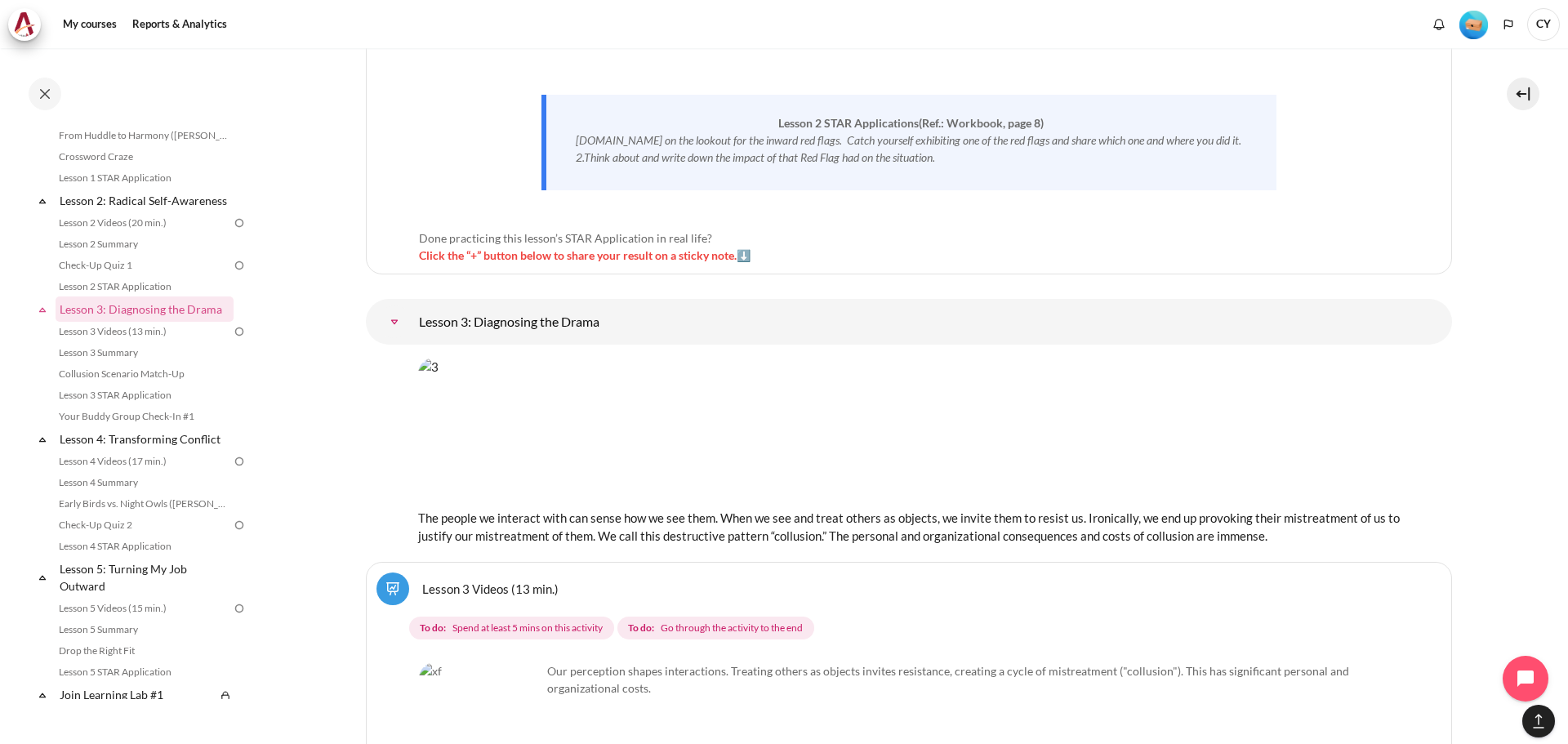
scroll to position [5177, 0]
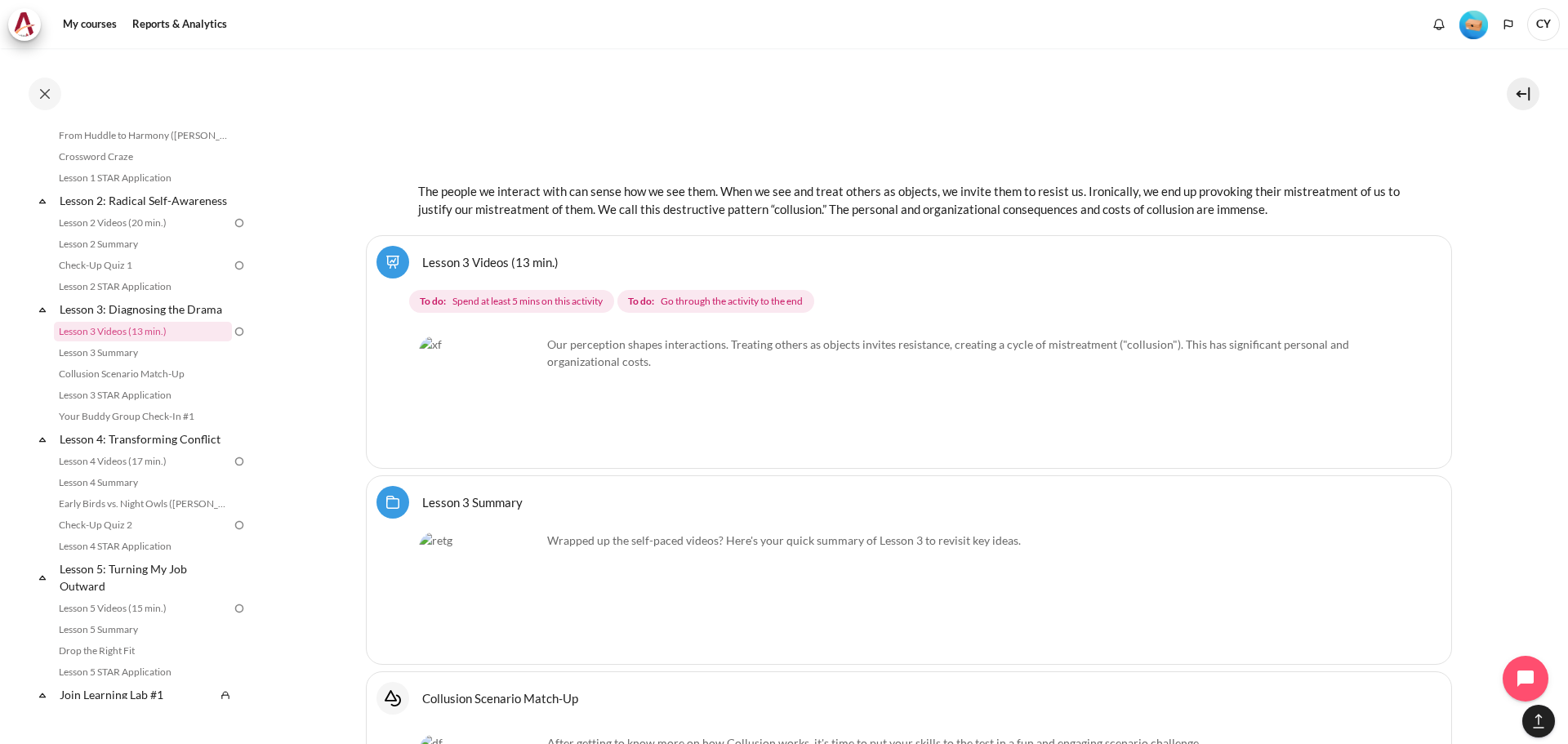
click at [519, 424] on img "Content" at bounding box center [479, 397] width 123 height 123
click at [476, 397] on img "Content" at bounding box center [479, 397] width 123 height 123
click at [539, 409] on img "Content" at bounding box center [479, 397] width 123 height 123
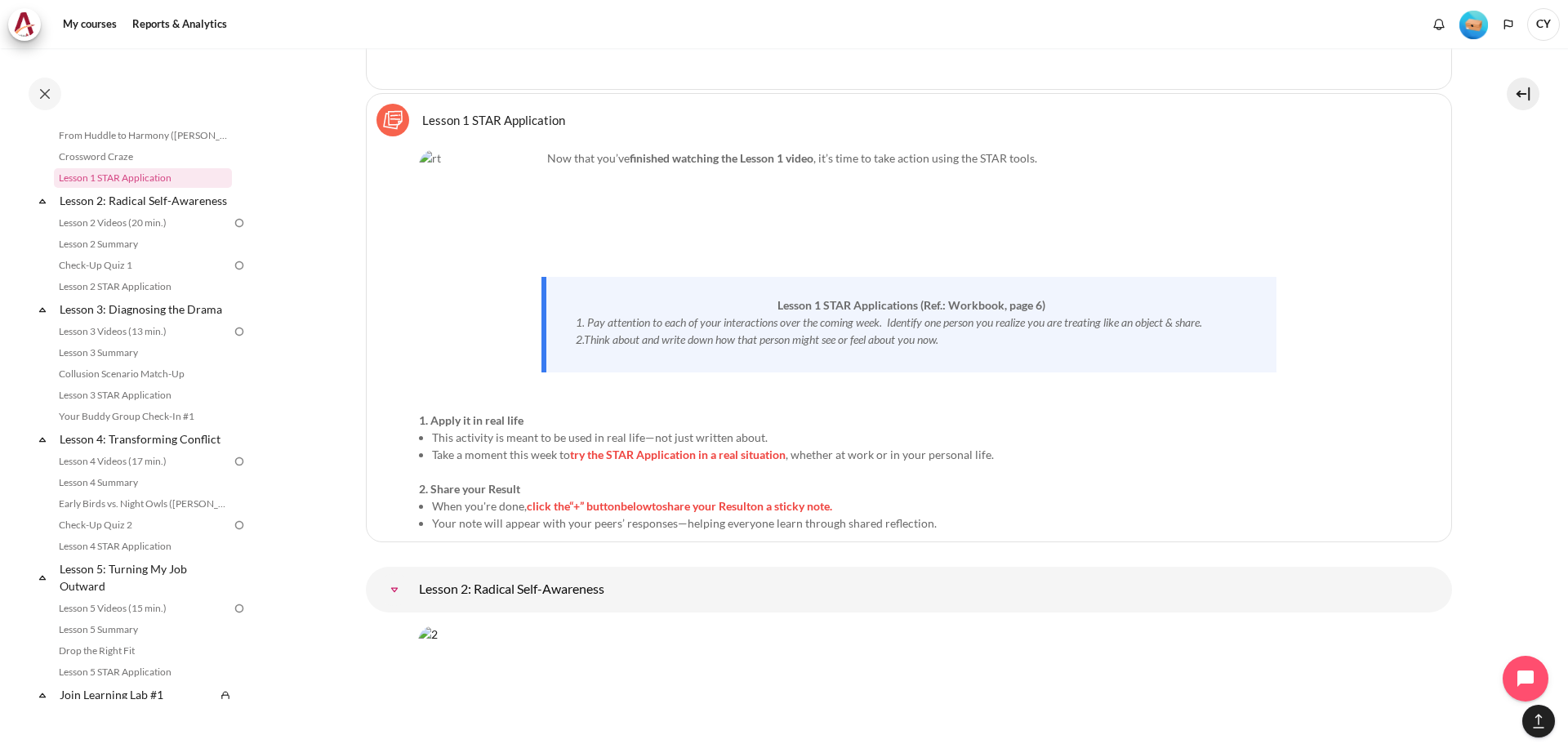
scroll to position [3379, 0]
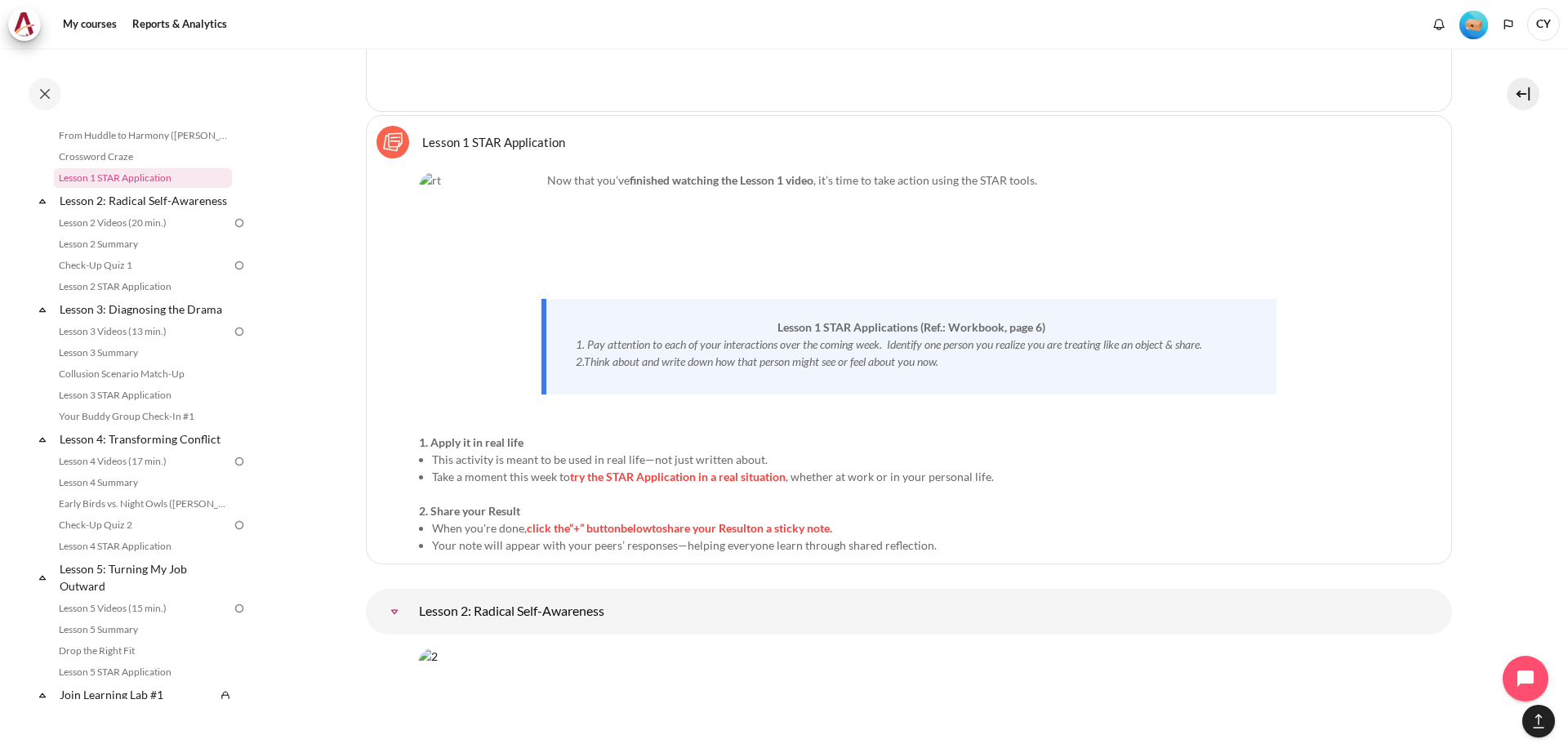
click at [563, 226] on p "Content" at bounding box center [908, 227] width 980 height 17
click at [89, 25] on link "My courses" at bounding box center [89, 24] width 65 height 32
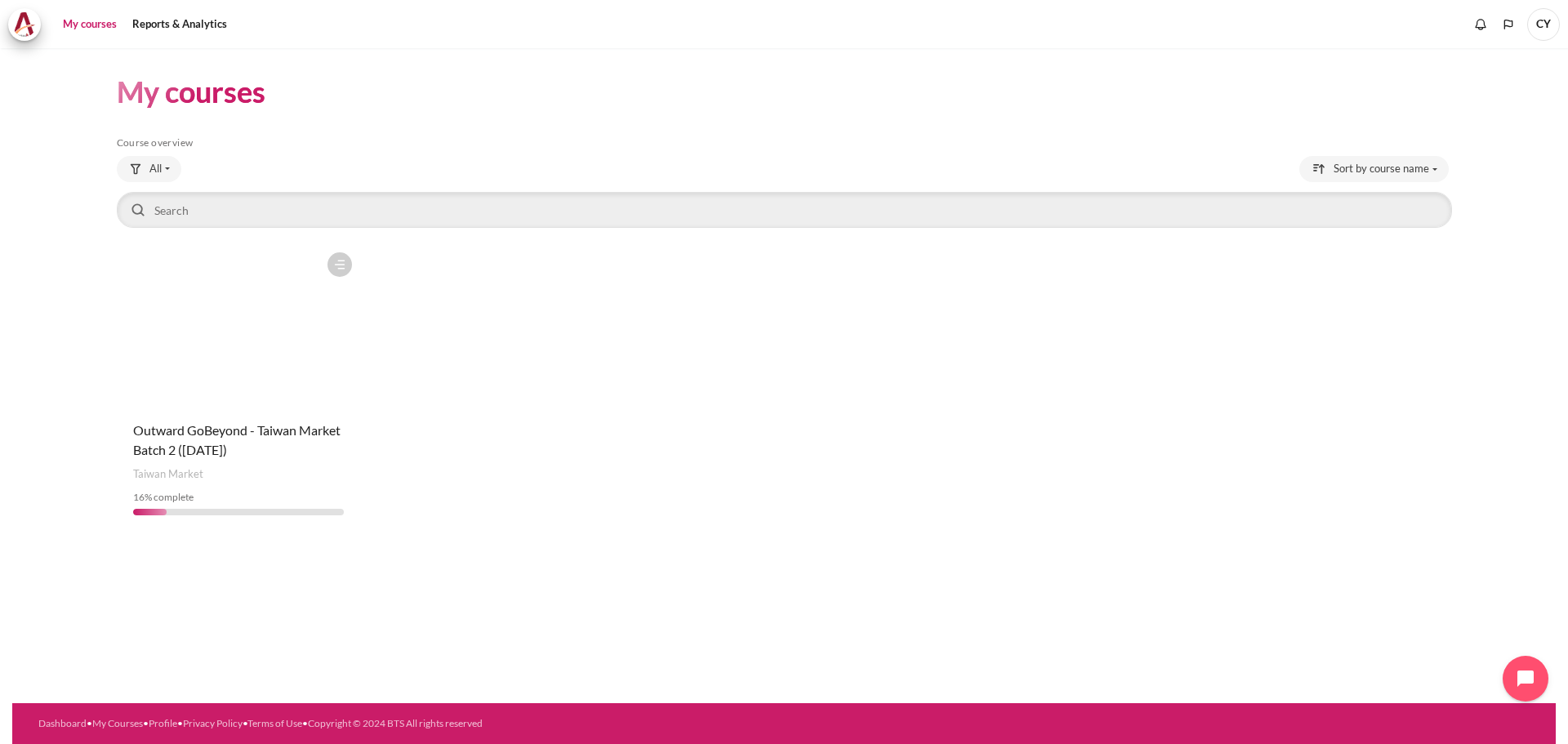
click at [211, 386] on figure "Content" at bounding box center [239, 326] width 244 height 163
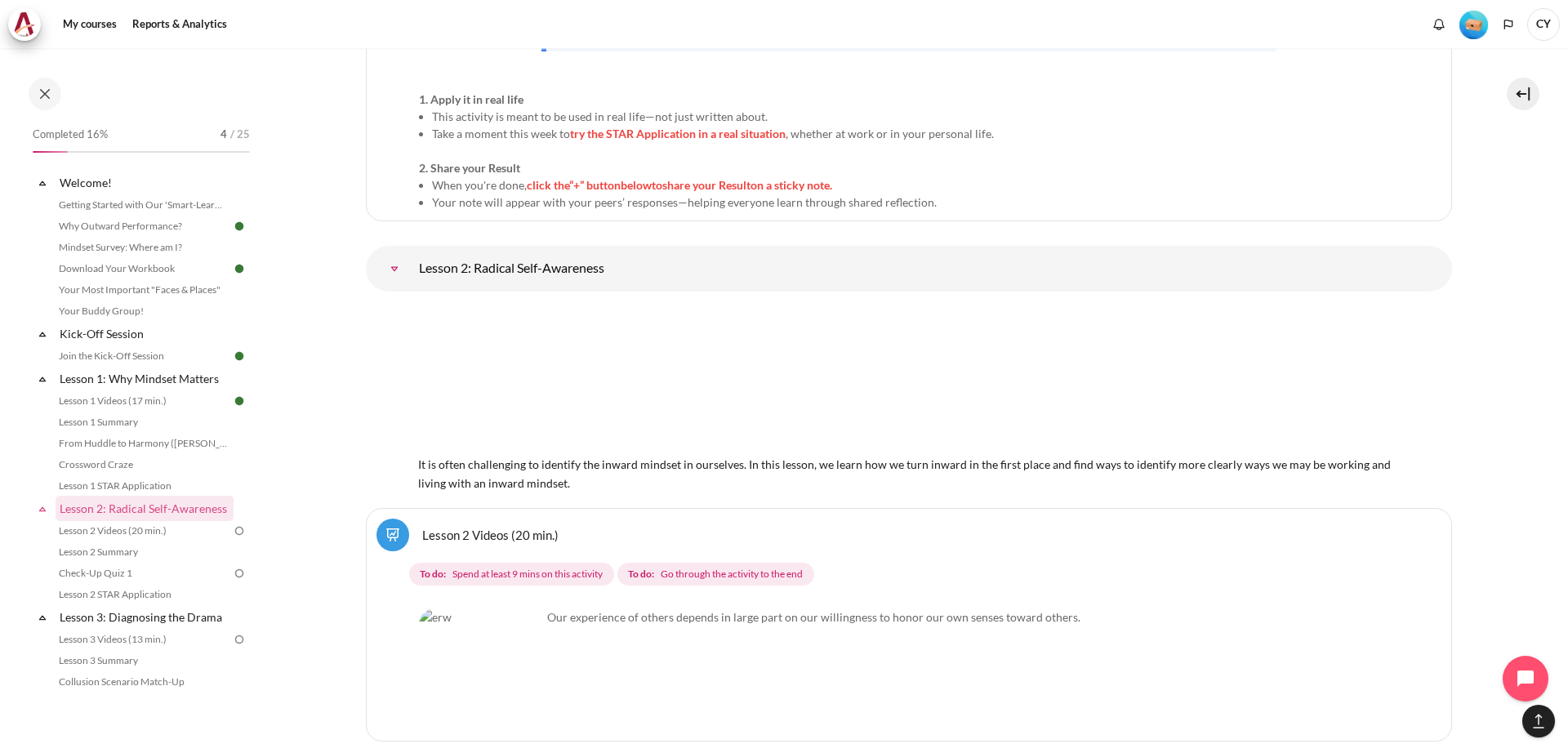
scroll to position [3885, 0]
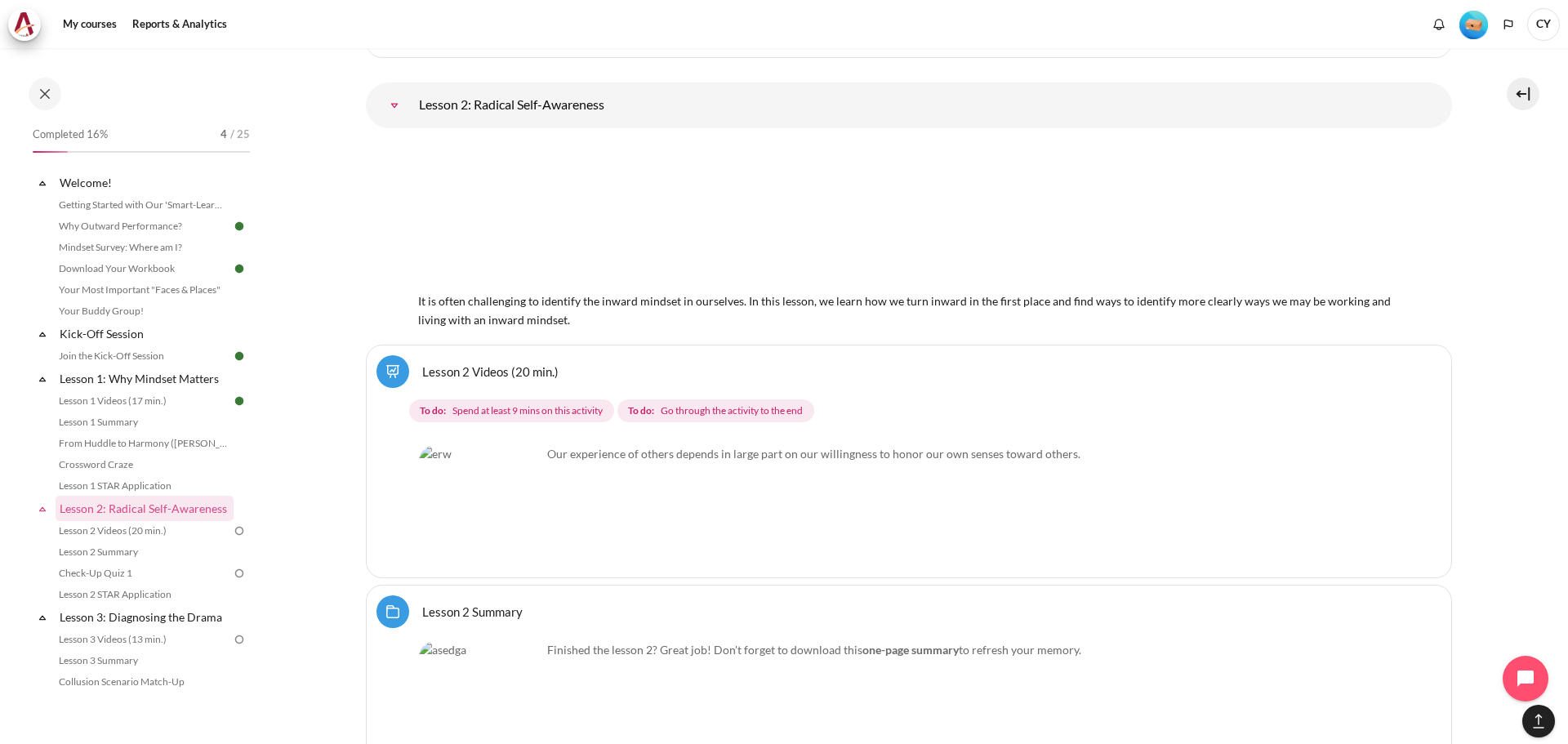
click at [717, 457] on p "Our experience of others depends in large part on our willingness to honor our …" at bounding box center [908, 453] width 980 height 17
click at [491, 492] on img "Content" at bounding box center [479, 506] width 123 height 123
click at [471, 372] on link "Lesson 2 Videos (20 min.)" at bounding box center [490, 372] width 137 height 16
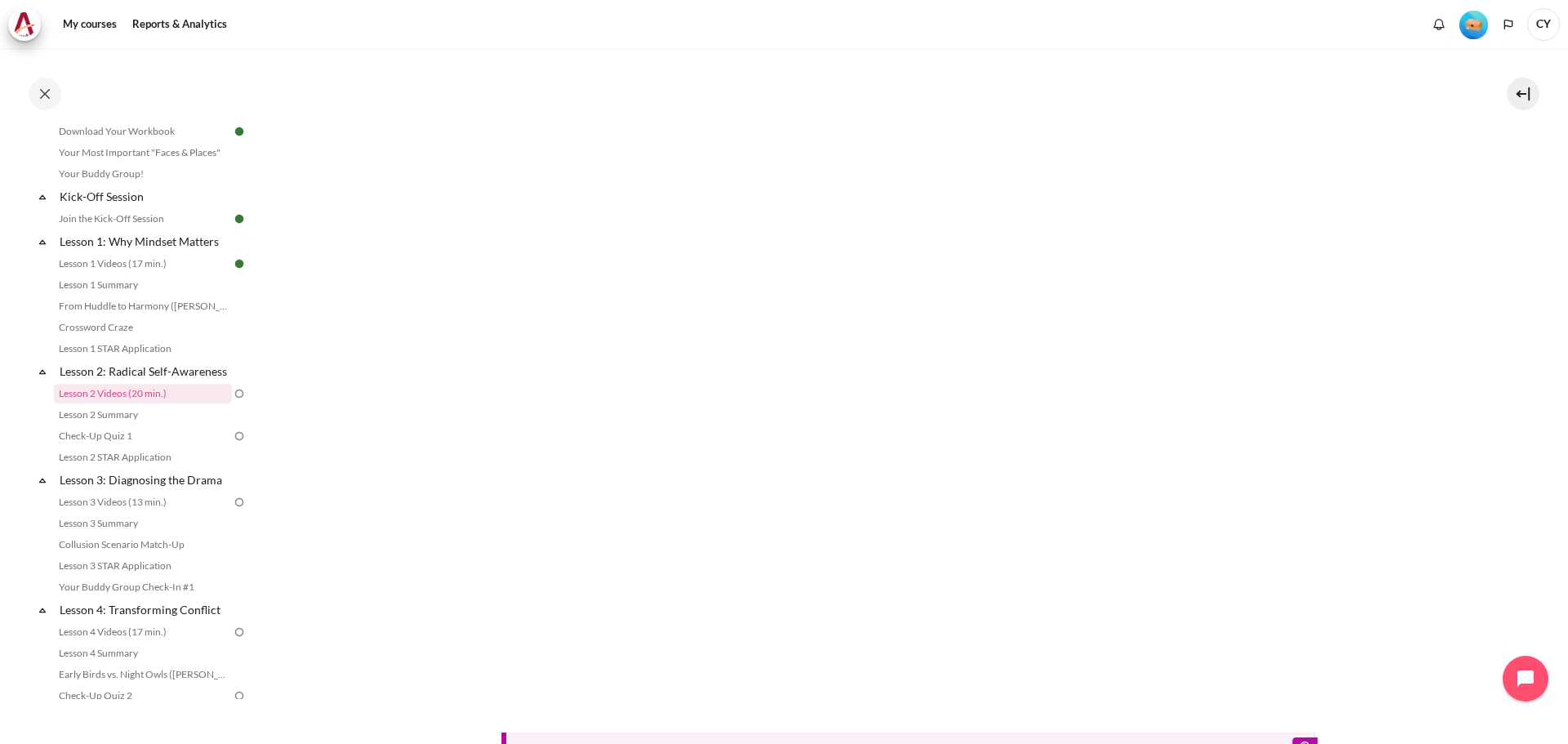
scroll to position [82, 0]
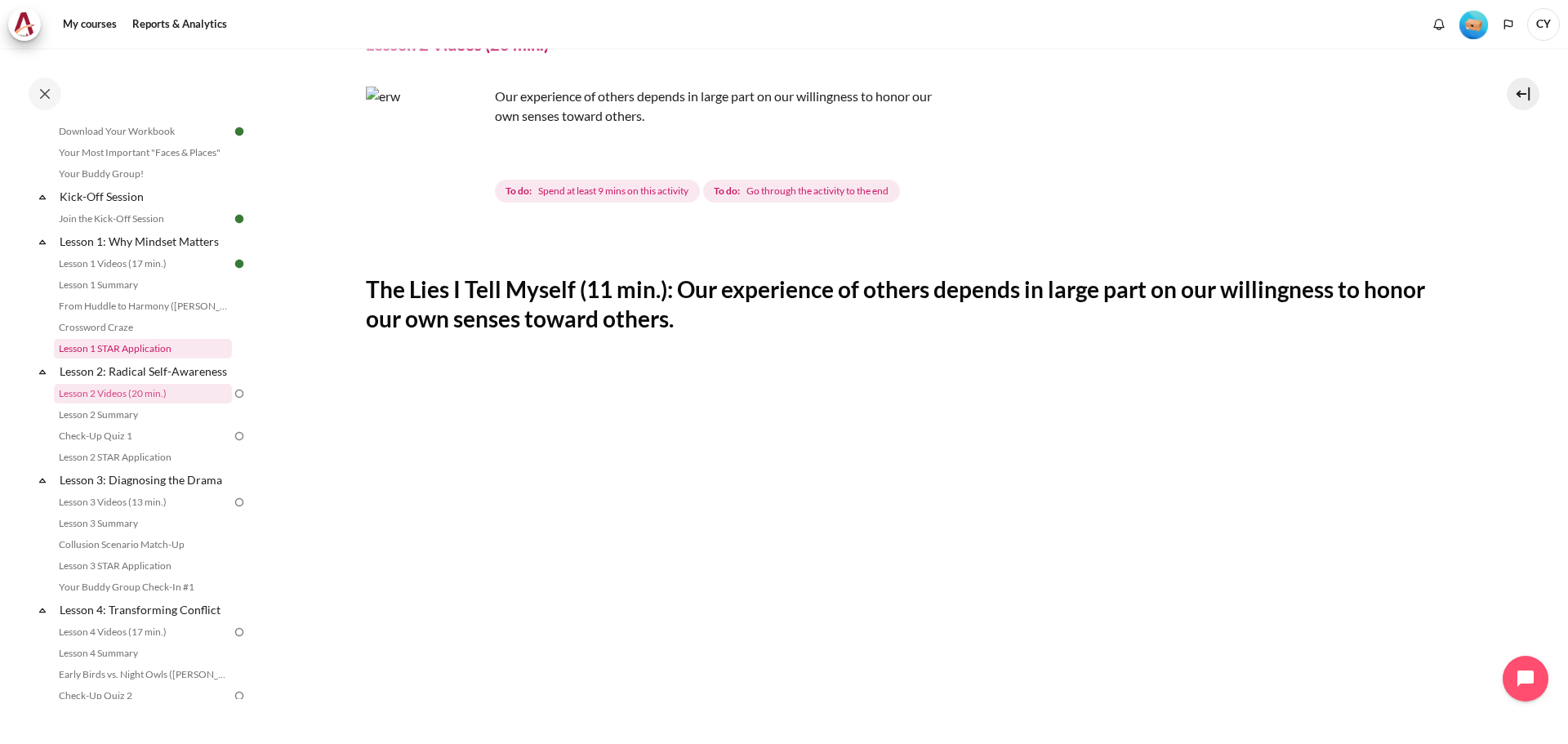
click at [129, 343] on link "Lesson 1 STAR Application" at bounding box center [142, 349] width 178 height 20
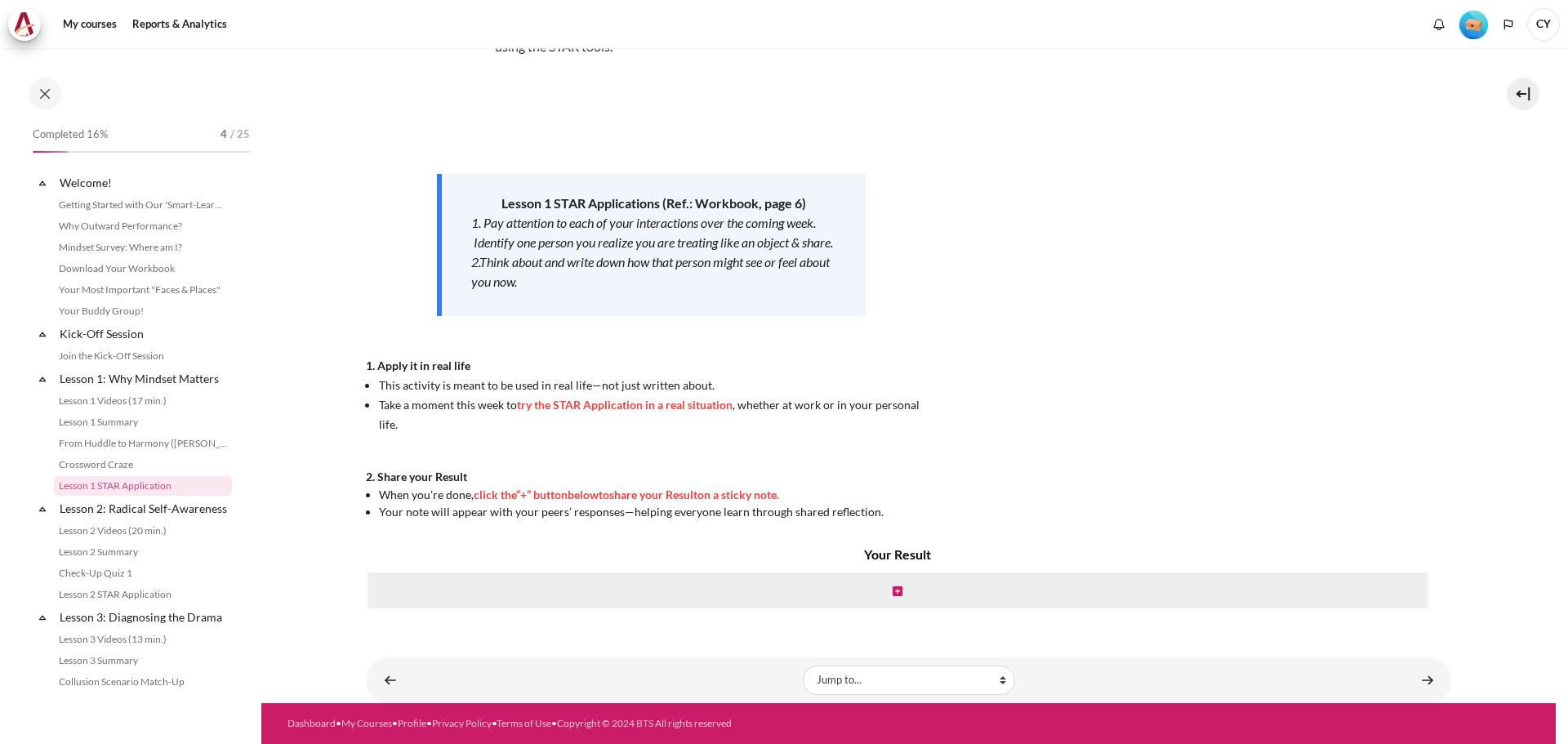
scroll to position [75, 0]
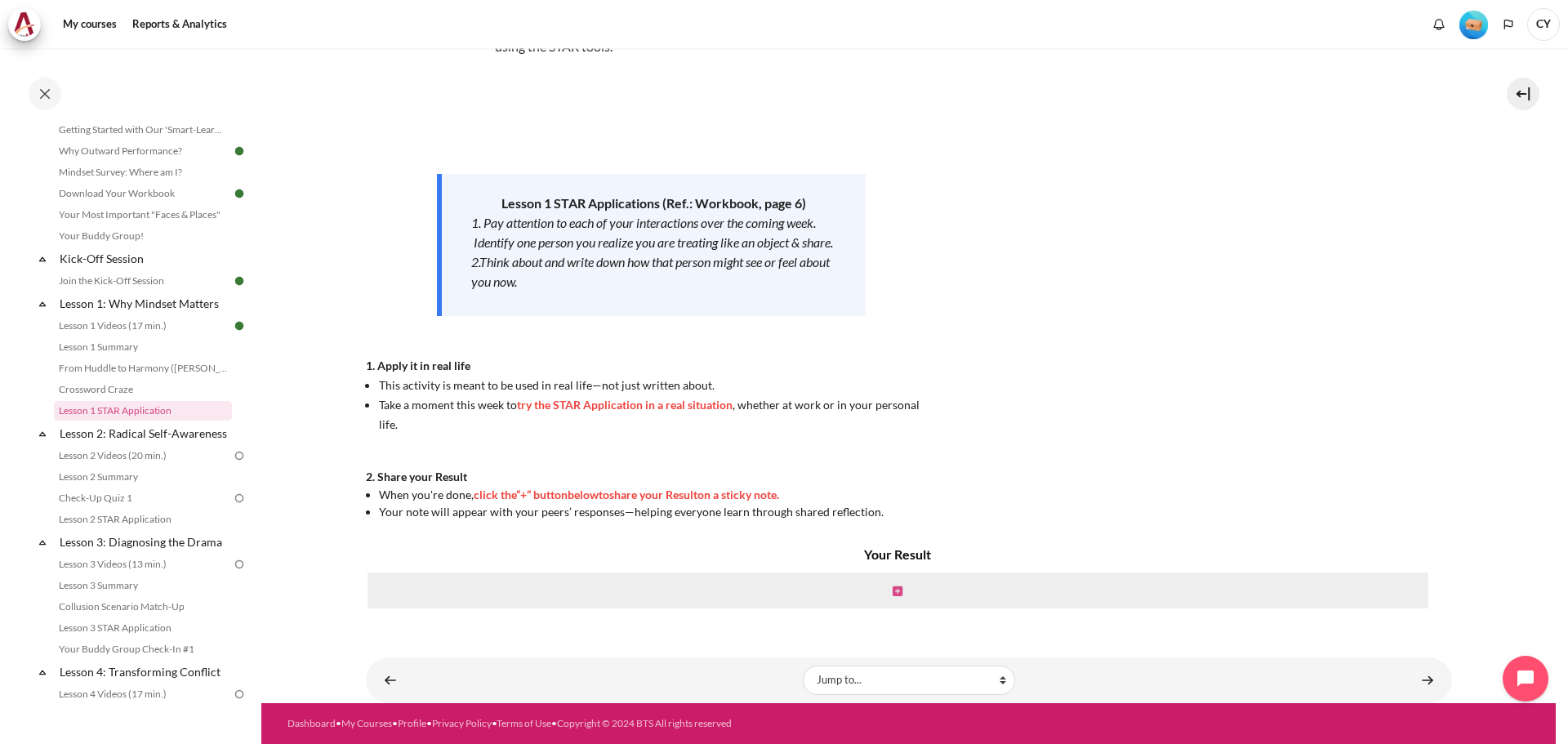
click at [896, 593] on icon "Content" at bounding box center [898, 592] width 10 height 12
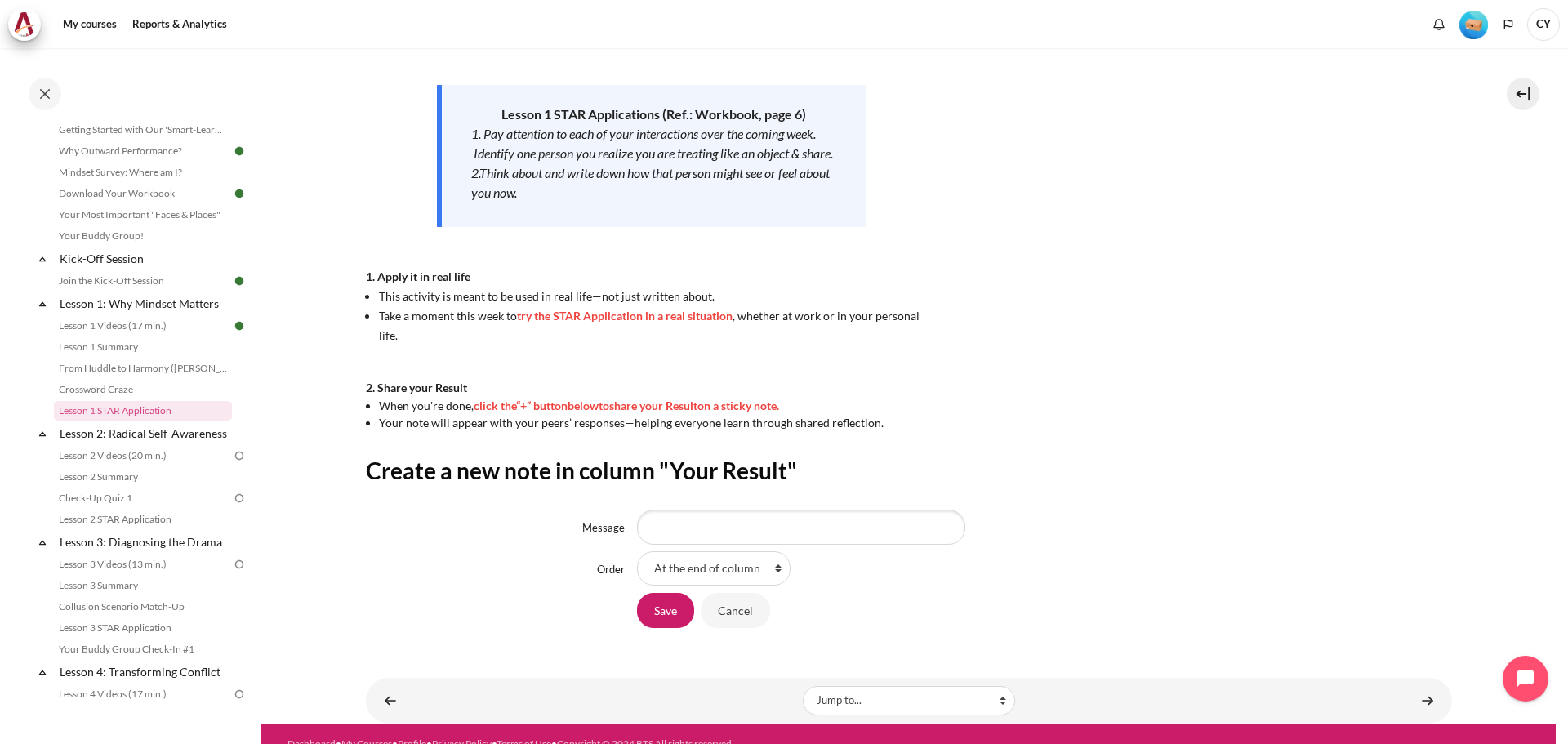
scroll to position [255, 0]
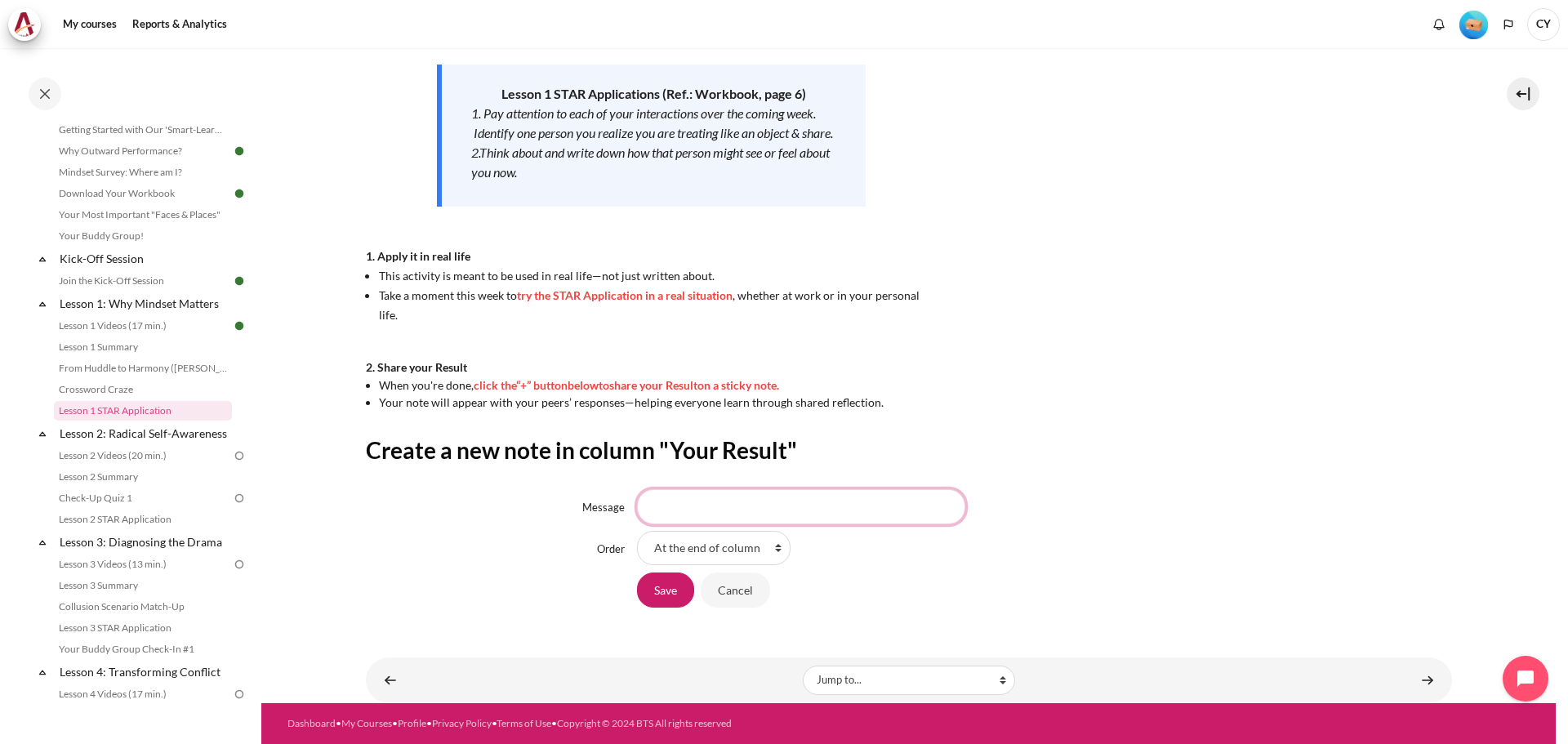
click at [738, 512] on input "Message" at bounding box center [801, 506] width 328 height 34
type input "S"
drag, startPoint x: 377, startPoint y: 368, endPoint x: 488, endPoint y: 371, distance: 111.0
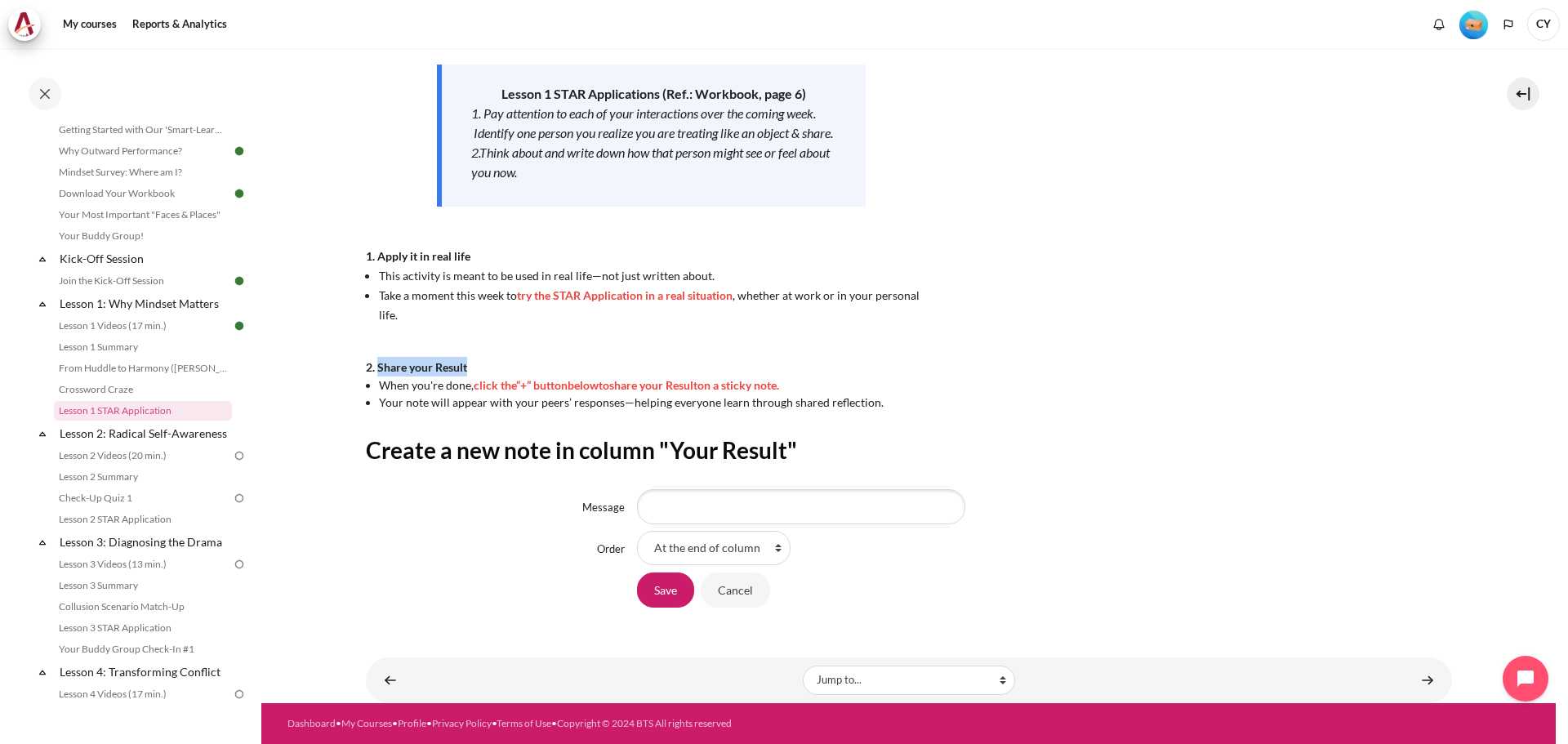
click at [488, 371] on div "Now that you’ve finished watching the Lesson 1 video , it’s time to take action…" at bounding box center [651, 159] width 572 height 503
drag, startPoint x: 677, startPoint y: 385, endPoint x: 859, endPoint y: 386, distance: 182.0
click at [859, 386] on li "When you're done, click the “+” button below to share your Result on a sticky n…" at bounding box center [658, 384] width 559 height 17
click at [688, 491] on input "Message" at bounding box center [801, 506] width 328 height 34
type input "R"
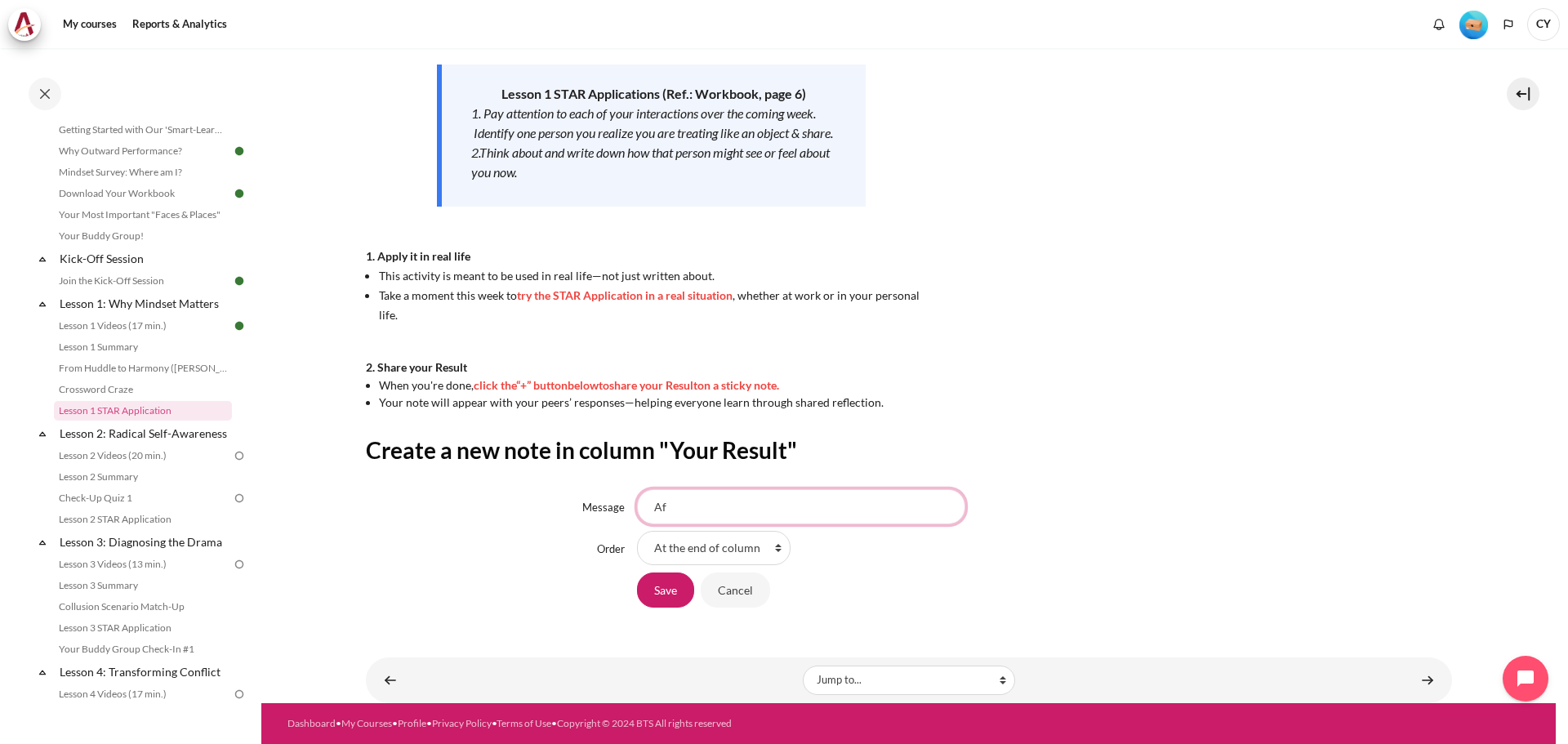
type input "A"
type input "My son shared his own Japan trip plan and discussed with me to get my input"
click at [1035, 572] on div "Save Cancel" at bounding box center [1044, 590] width 815 height 36
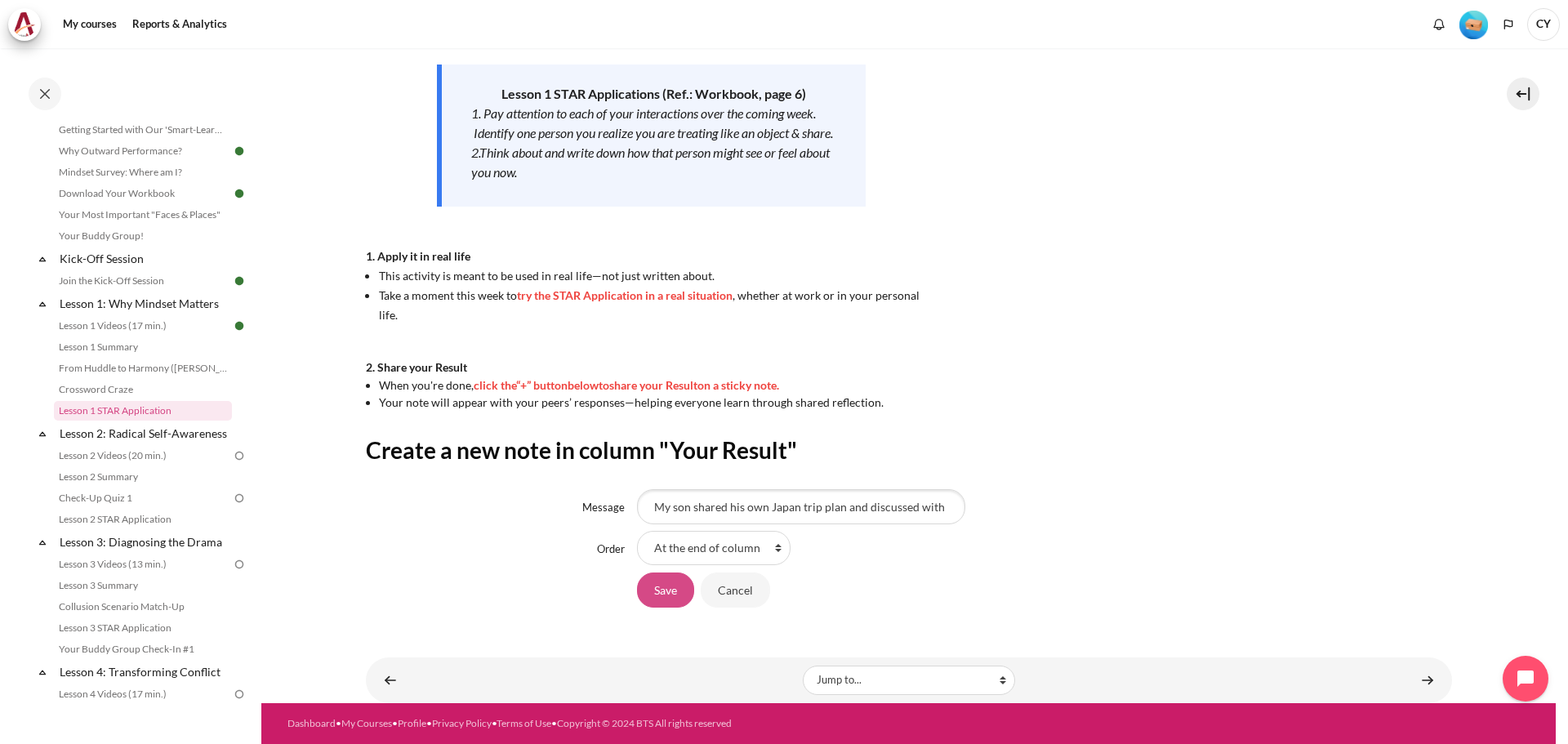
click at [667, 593] on input "Save" at bounding box center [665, 590] width 57 height 34
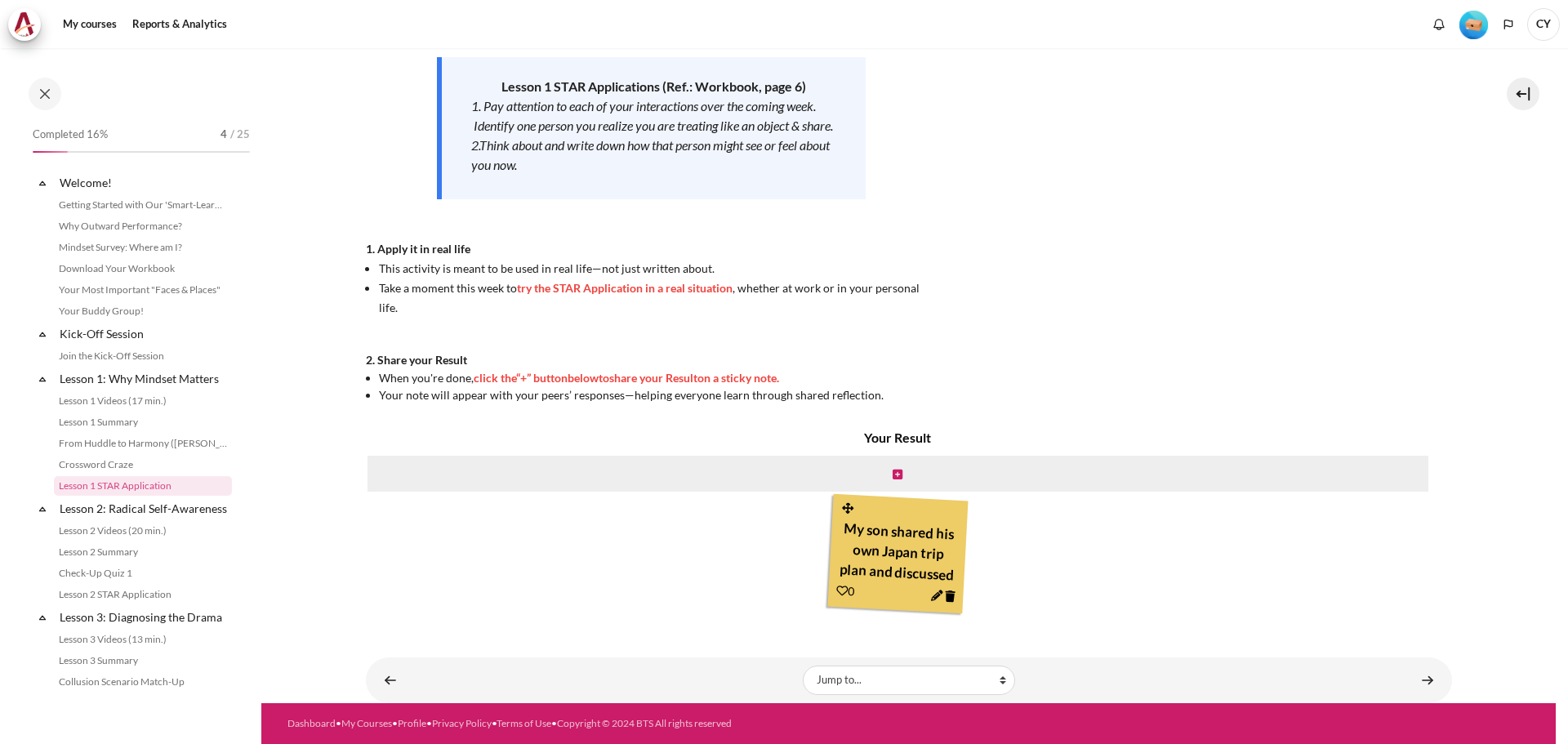
scroll to position [75, 0]
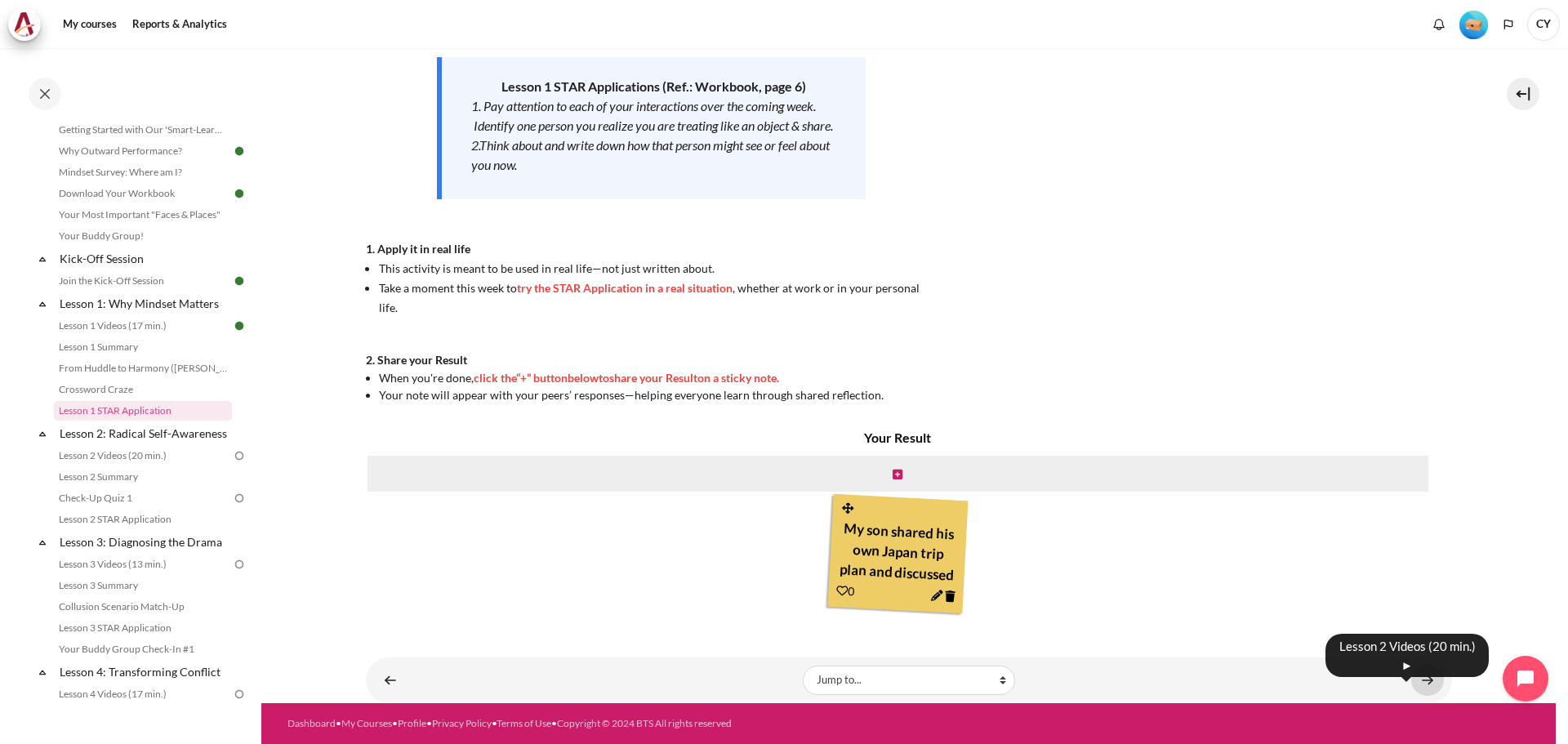
click at [1411, 682] on link "Content" at bounding box center [1427, 680] width 32 height 31
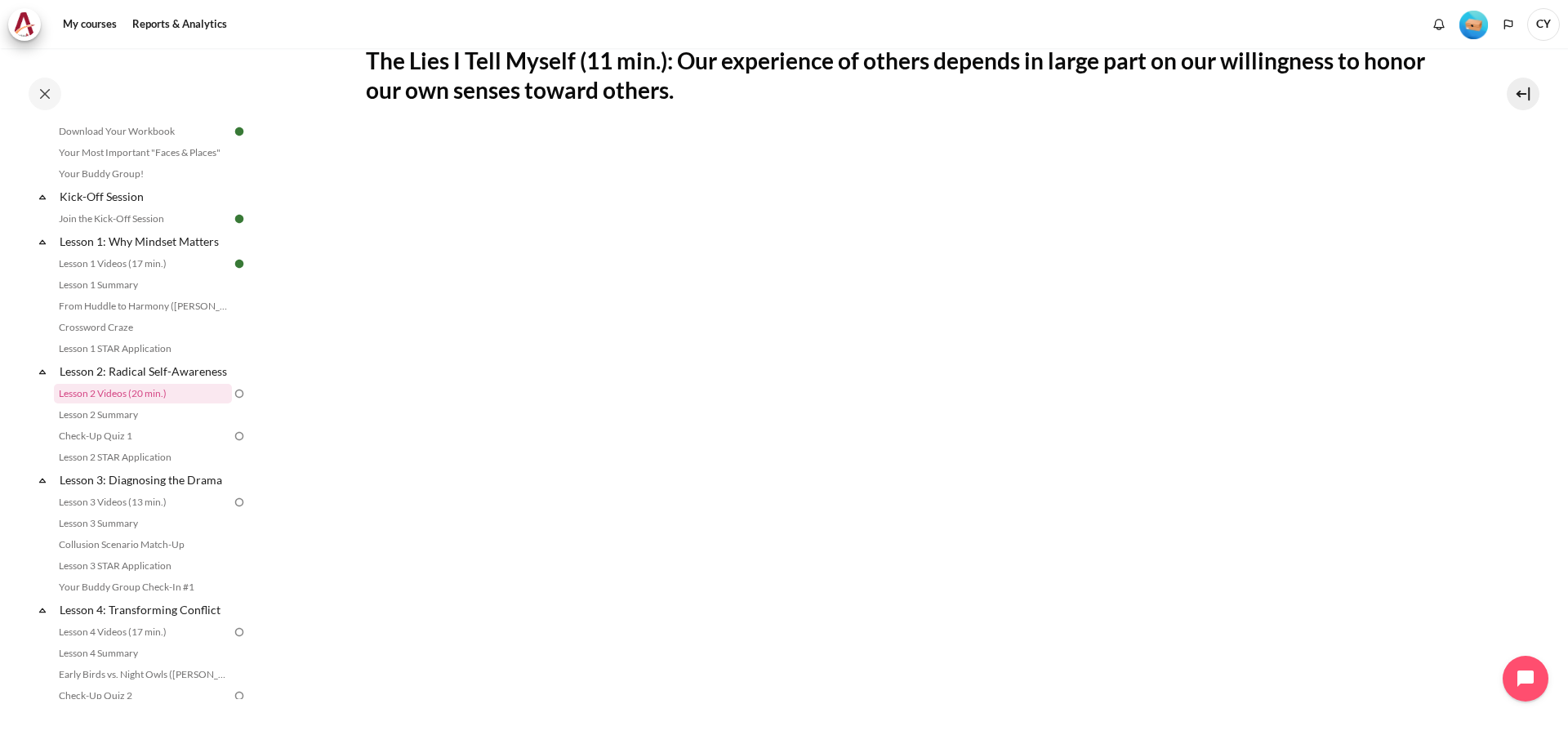
scroll to position [326, 0]
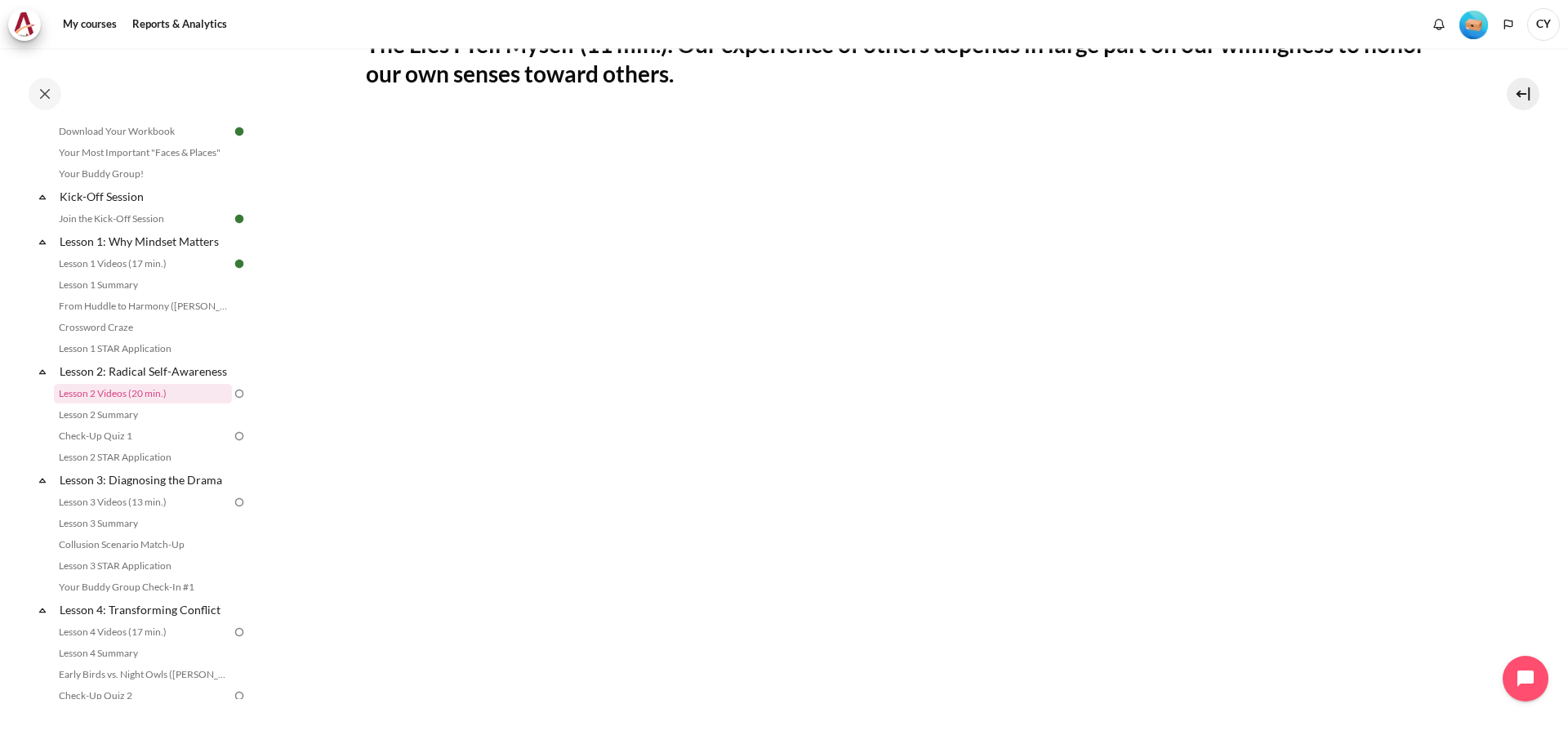
click at [1537, 23] on span "CY" at bounding box center [1542, 24] width 32 height 32
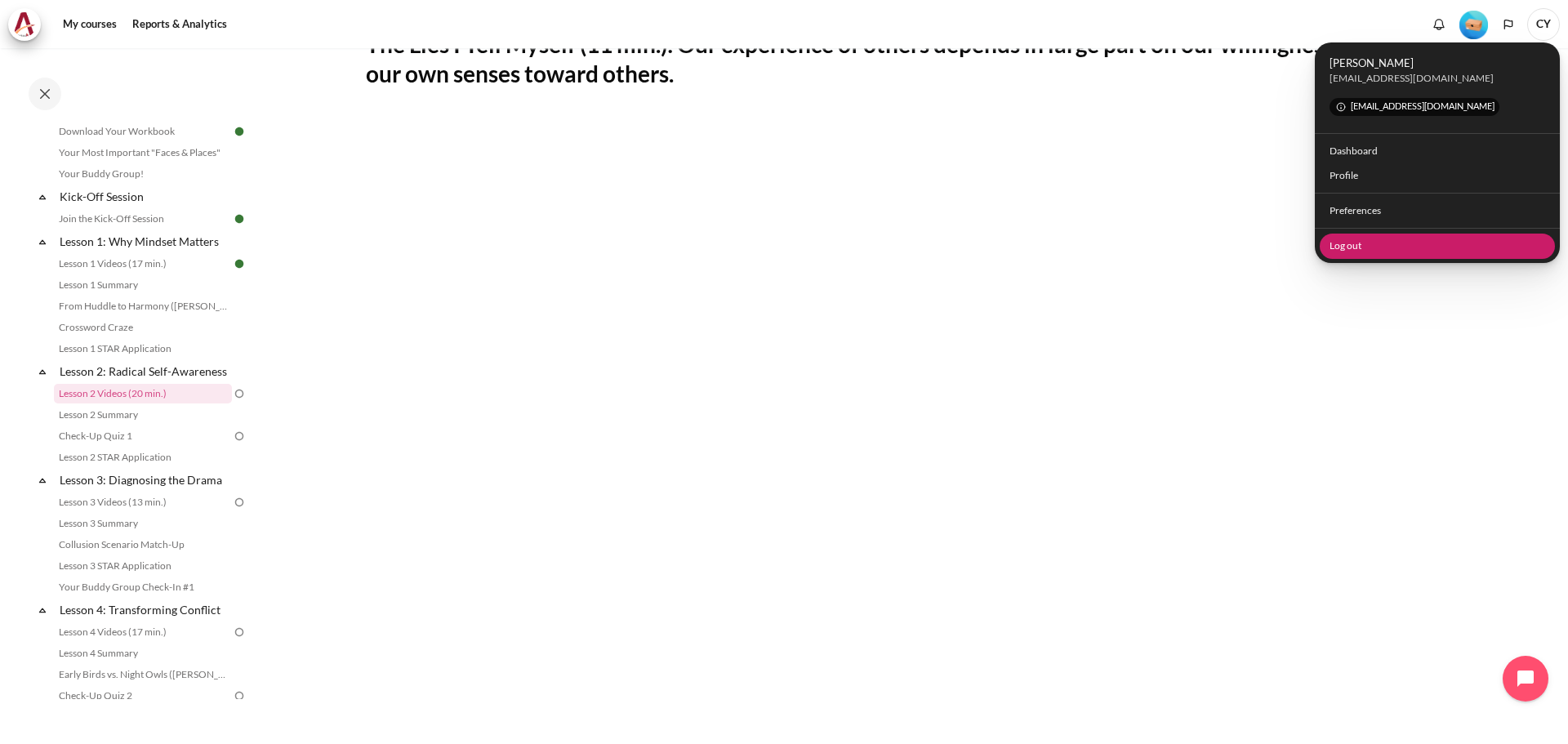
click at [1338, 243] on link "Log out" at bounding box center [1437, 247] width 236 height 26
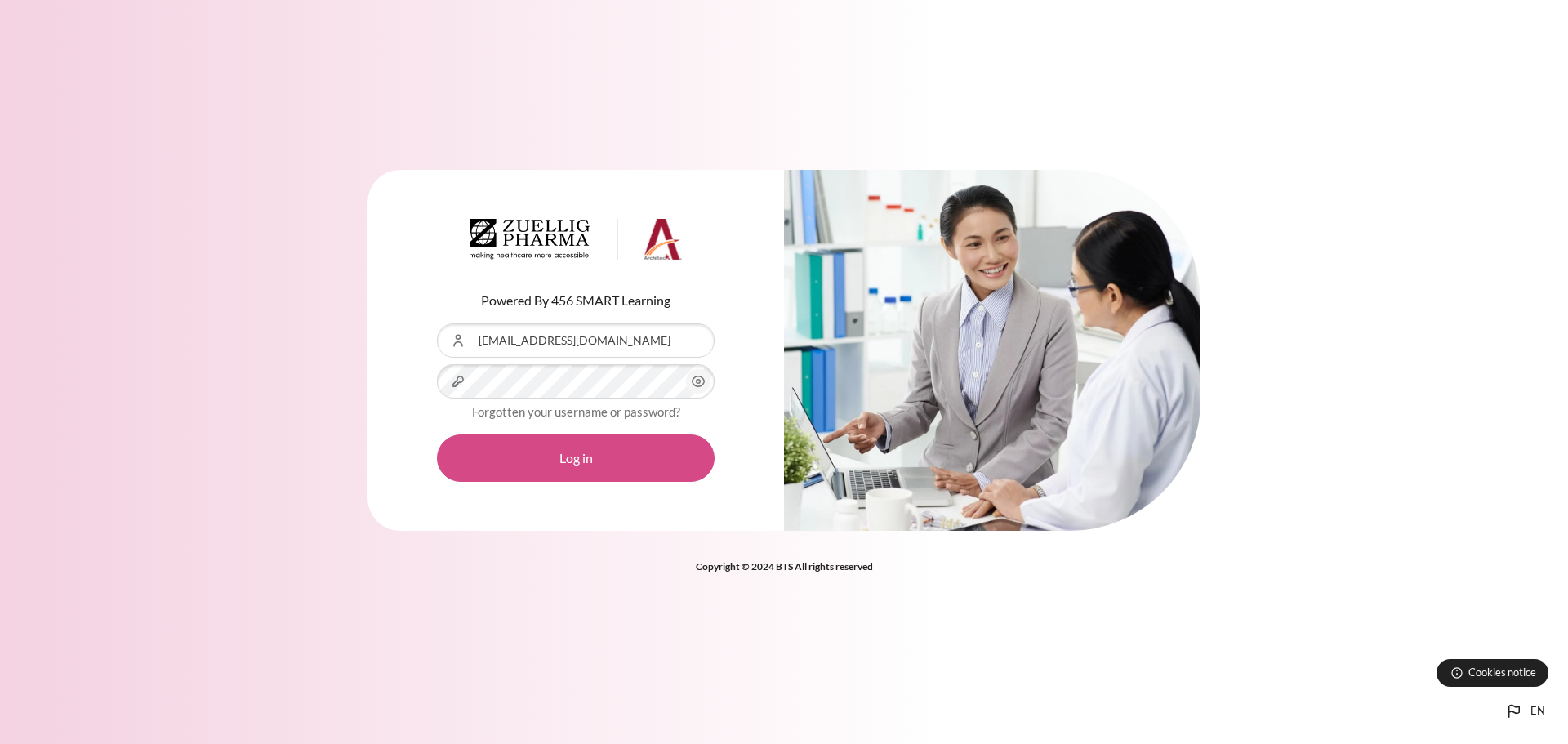
click at [579, 462] on button "Log in" at bounding box center [576, 458] width 278 height 47
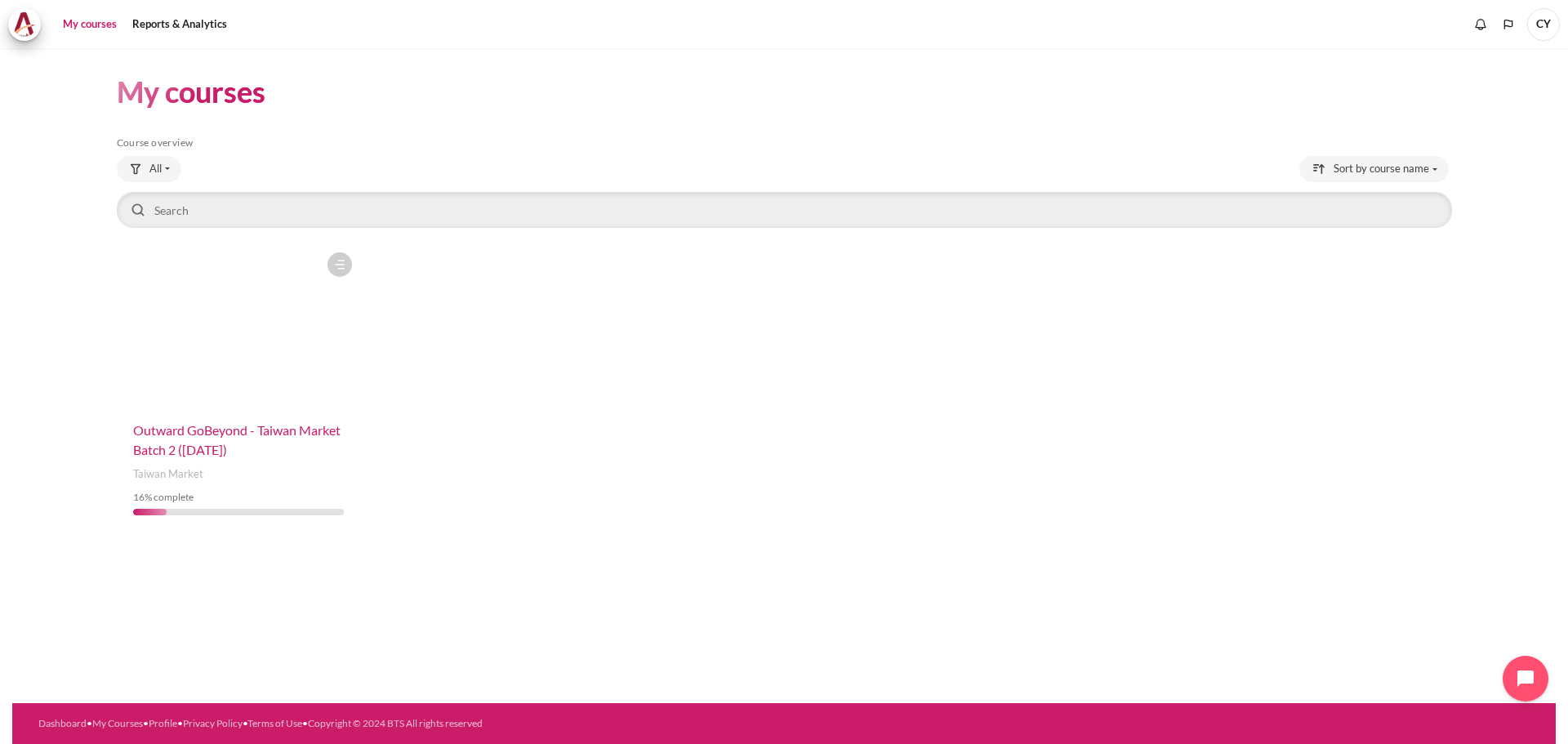
click at [208, 445] on span "Outward GoBeyond - Taiwan Market Batch 2 ([DATE])" at bounding box center [236, 440] width 207 height 35
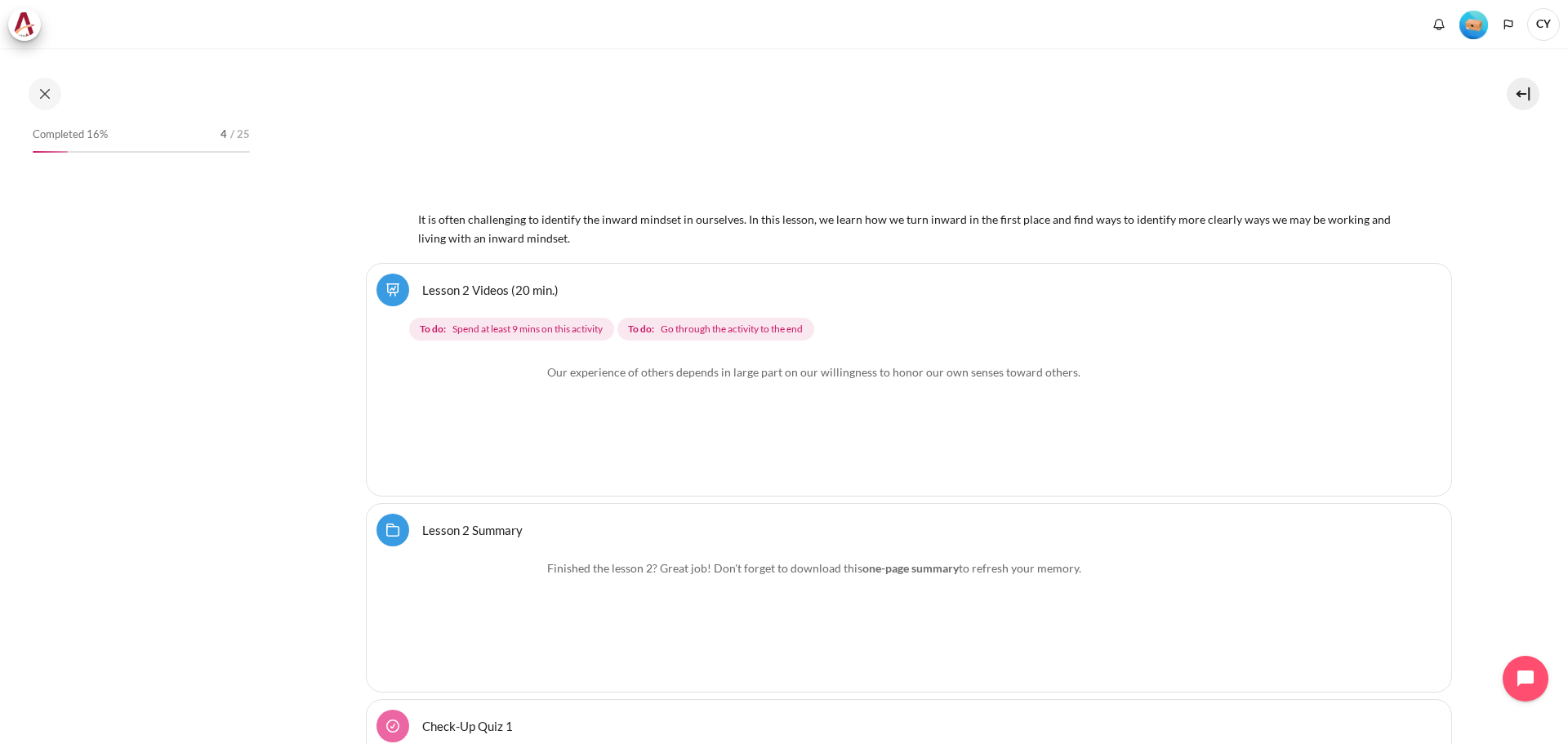
scroll to position [3967, 0]
click at [449, 288] on link "Lesson 2 Videos (20 min.)" at bounding box center [490, 290] width 137 height 16
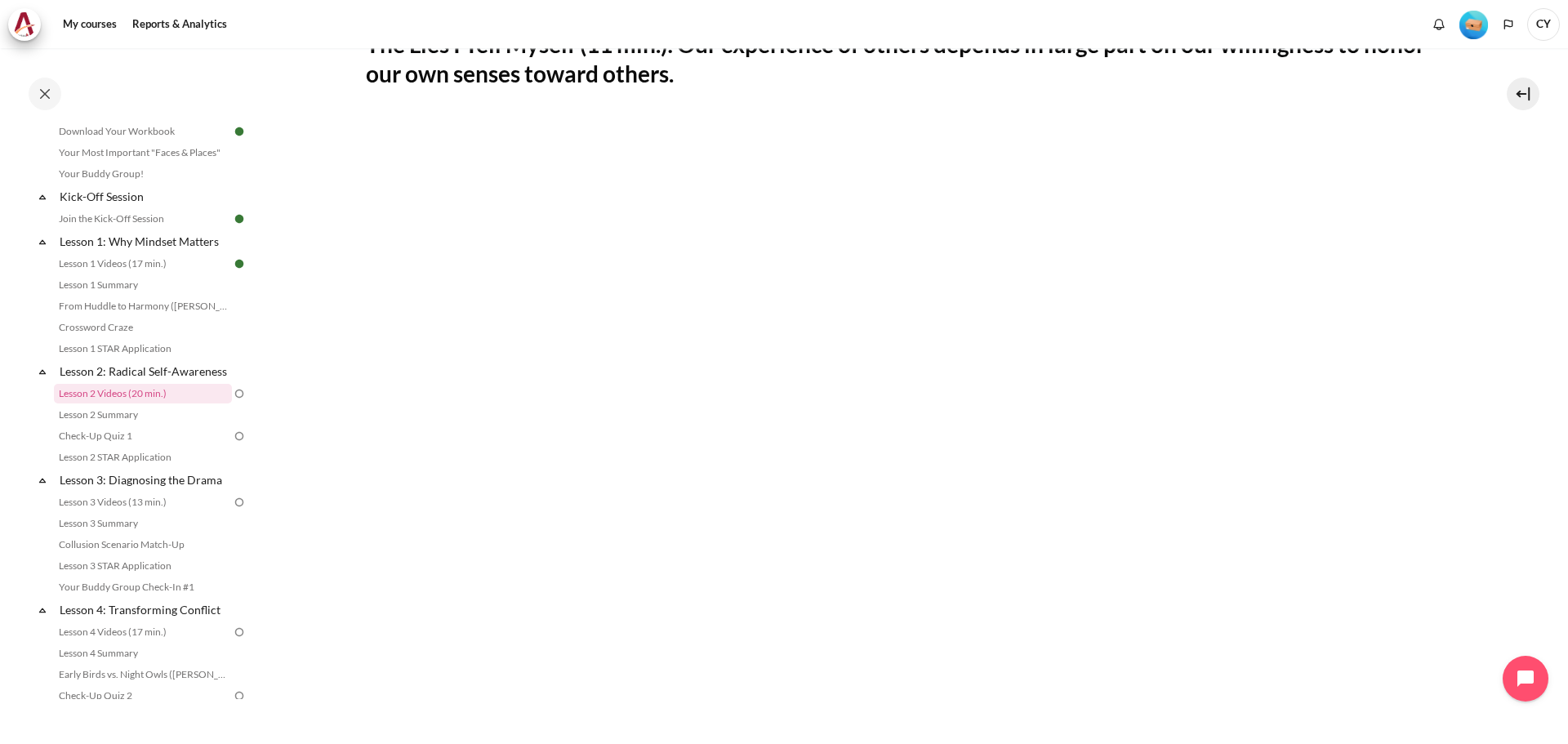
scroll to position [572, 0]
